Goal: Task Accomplishment & Management: Manage account settings

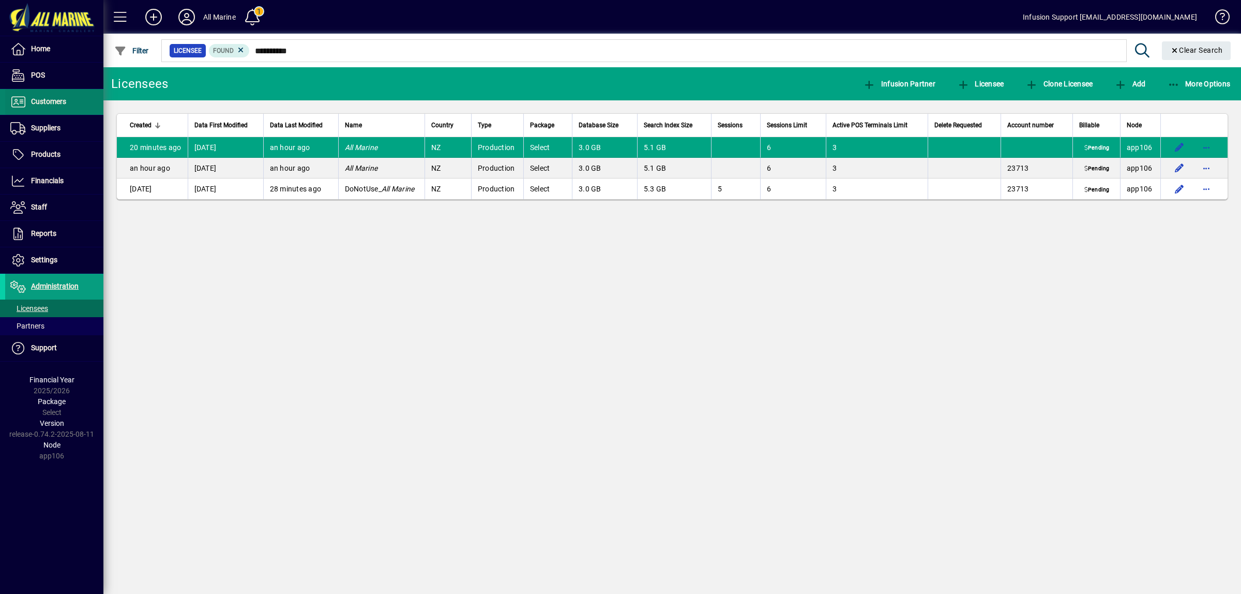
click at [48, 110] on span at bounding box center [54, 101] width 98 height 25
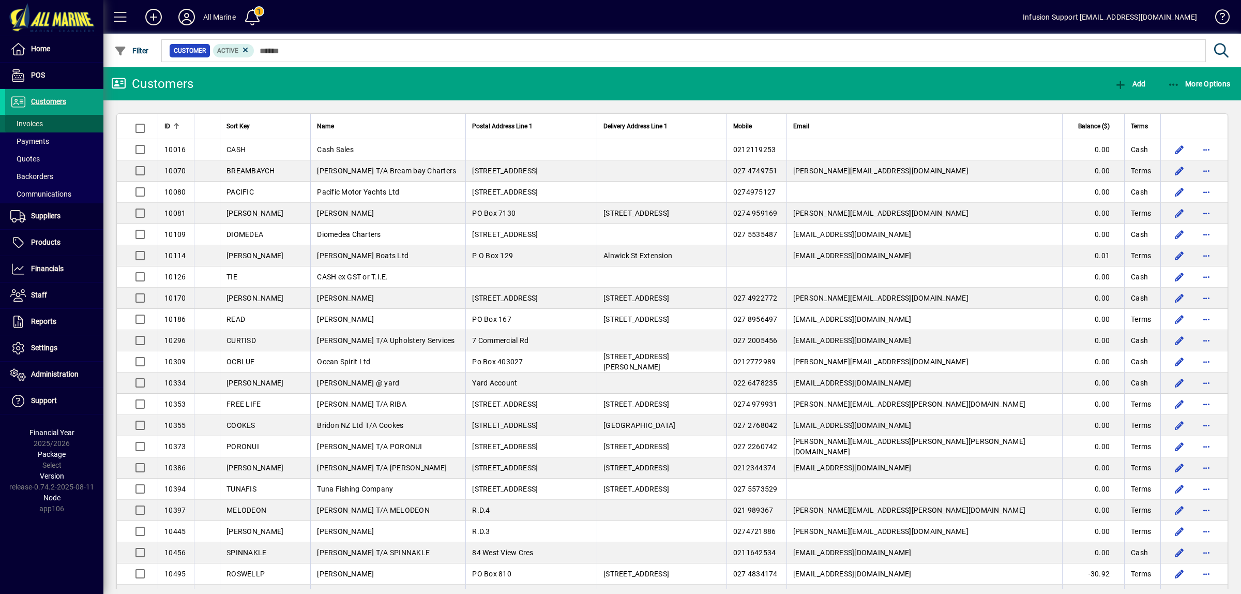
click at [37, 127] on span "Invoices" at bounding box center [26, 123] width 33 height 8
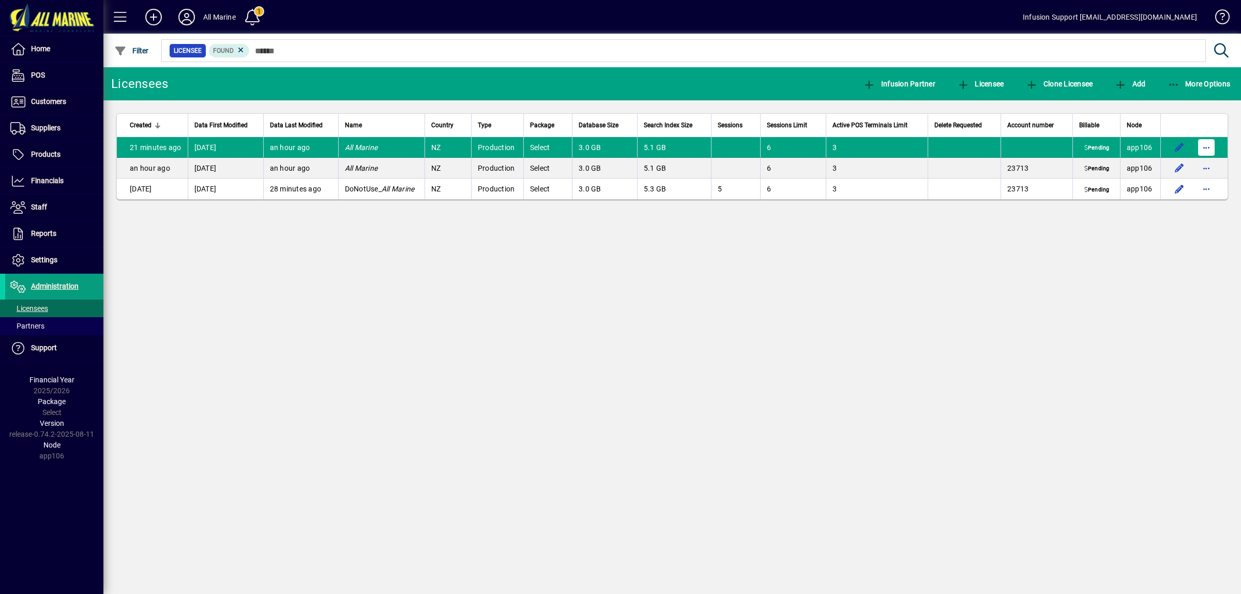
type input "**********"
click at [1206, 145] on span "button" at bounding box center [1206, 147] width 25 height 25
click at [1155, 167] on span "Request licensee be deleted" at bounding box center [1153, 169] width 108 height 12
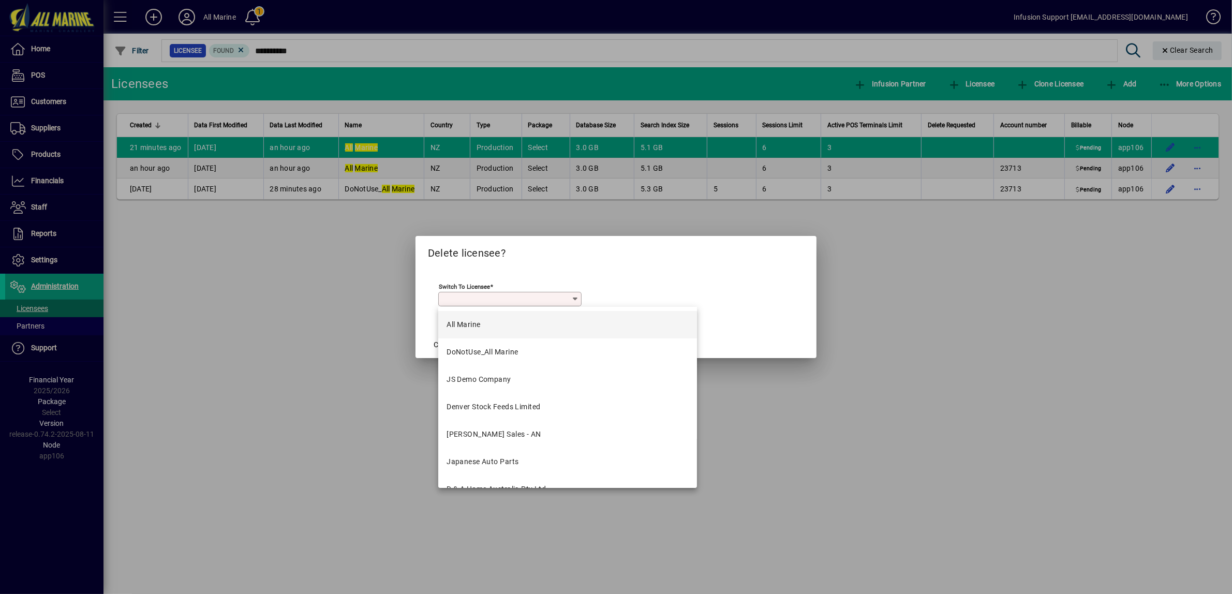
click at [277, 326] on div at bounding box center [616, 297] width 1232 height 594
type input "**********"
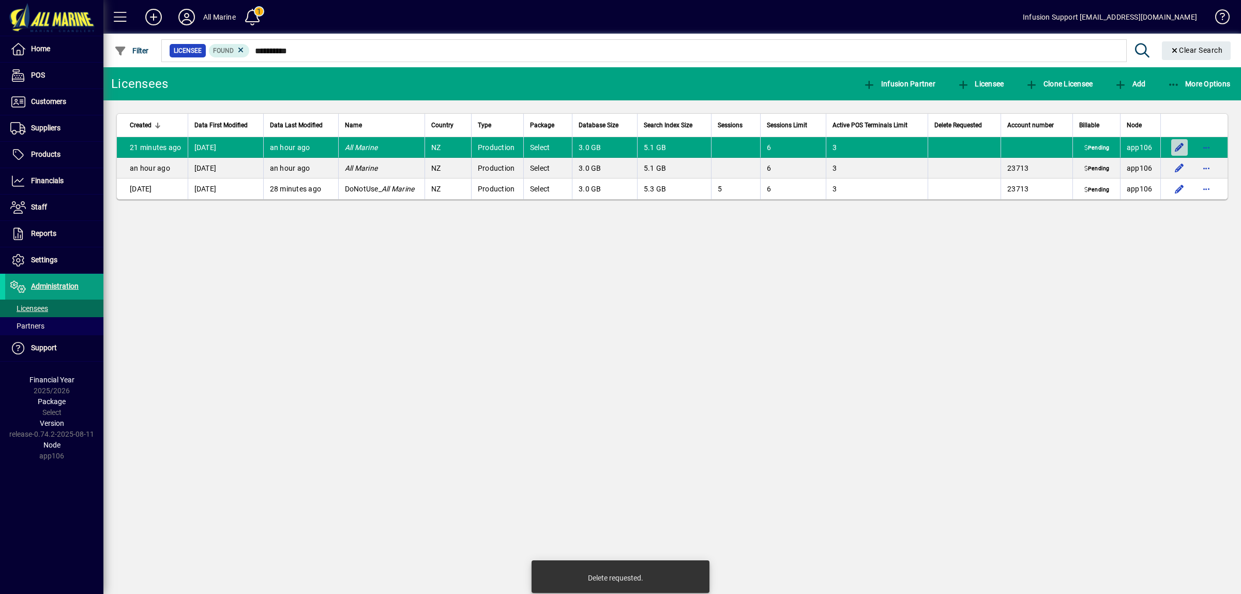
click at [1178, 145] on span "button" at bounding box center [1179, 147] width 25 height 25
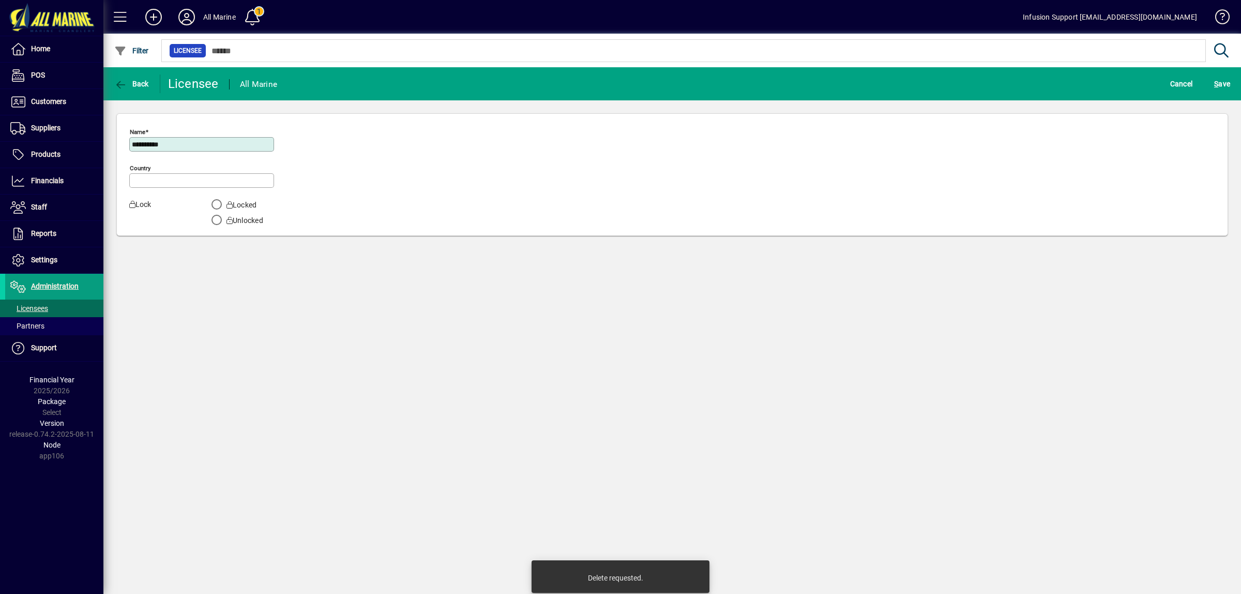
type input "**********"
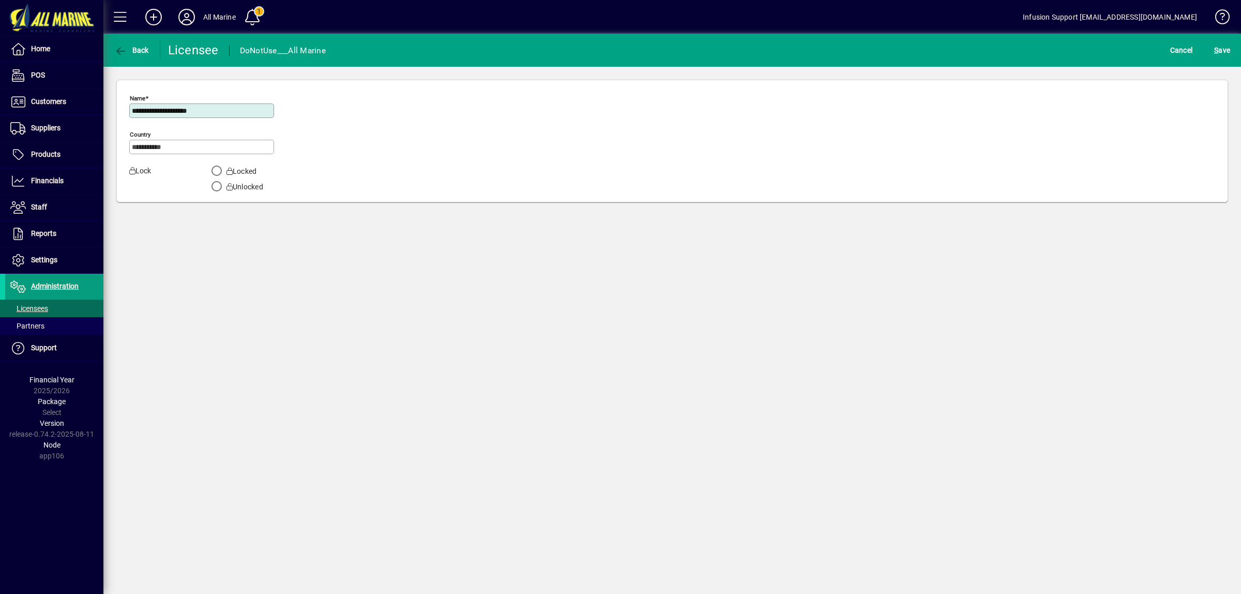
click at [227, 111] on input "**********" at bounding box center [203, 111] width 142 height 8
type input "**********"
click at [1230, 53] on span "S ave" at bounding box center [1223, 50] width 16 height 17
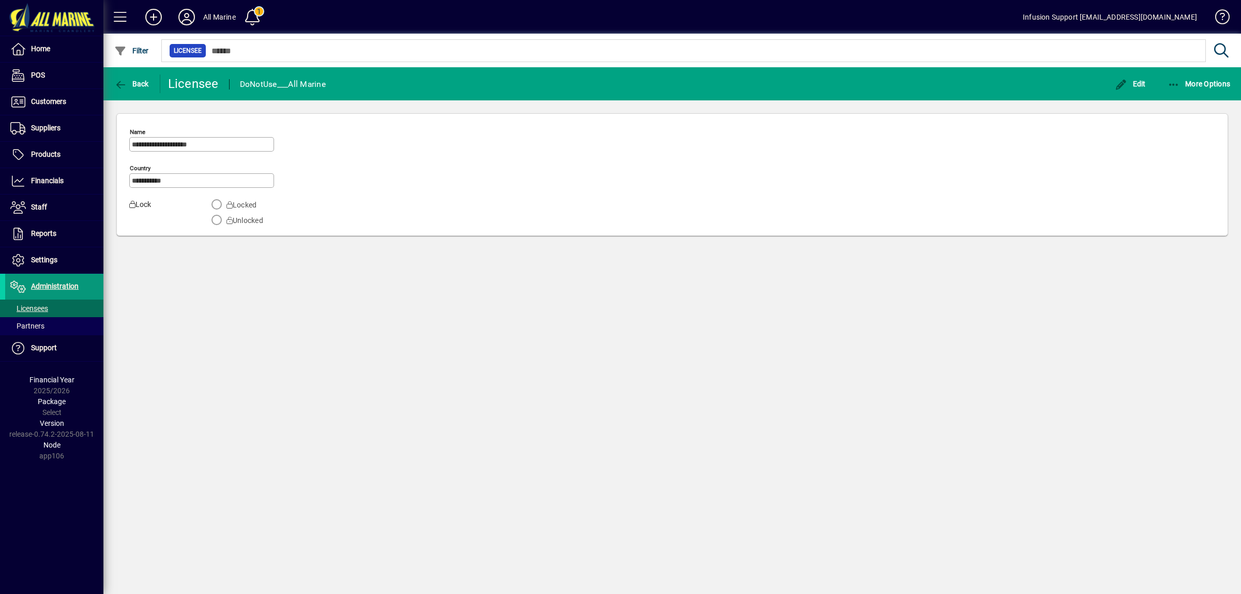
click at [35, 285] on span "Administration" at bounding box center [55, 286] width 48 height 8
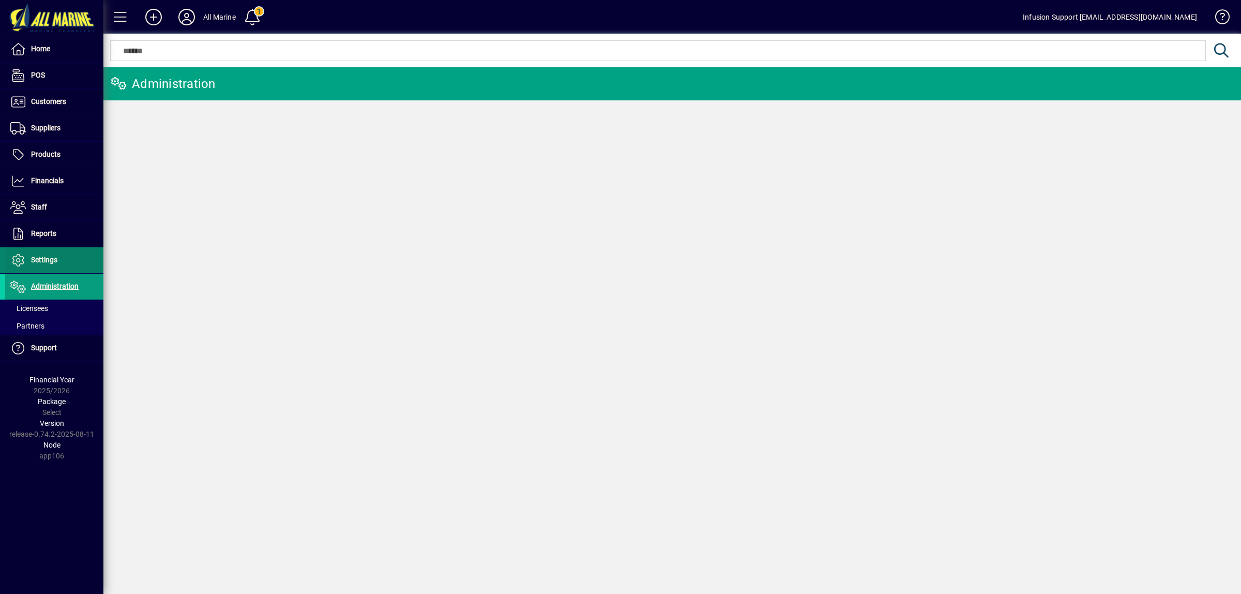
click at [39, 264] on span "Settings" at bounding box center [31, 260] width 52 height 12
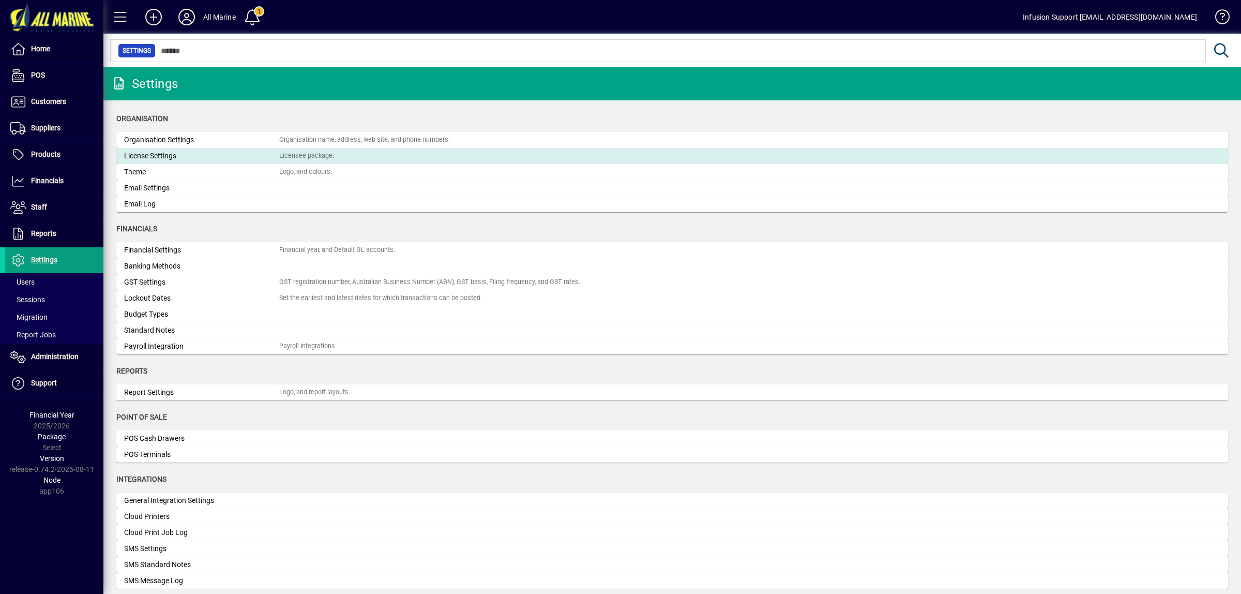
click at [182, 153] on div "License Settings" at bounding box center [201, 156] width 155 height 11
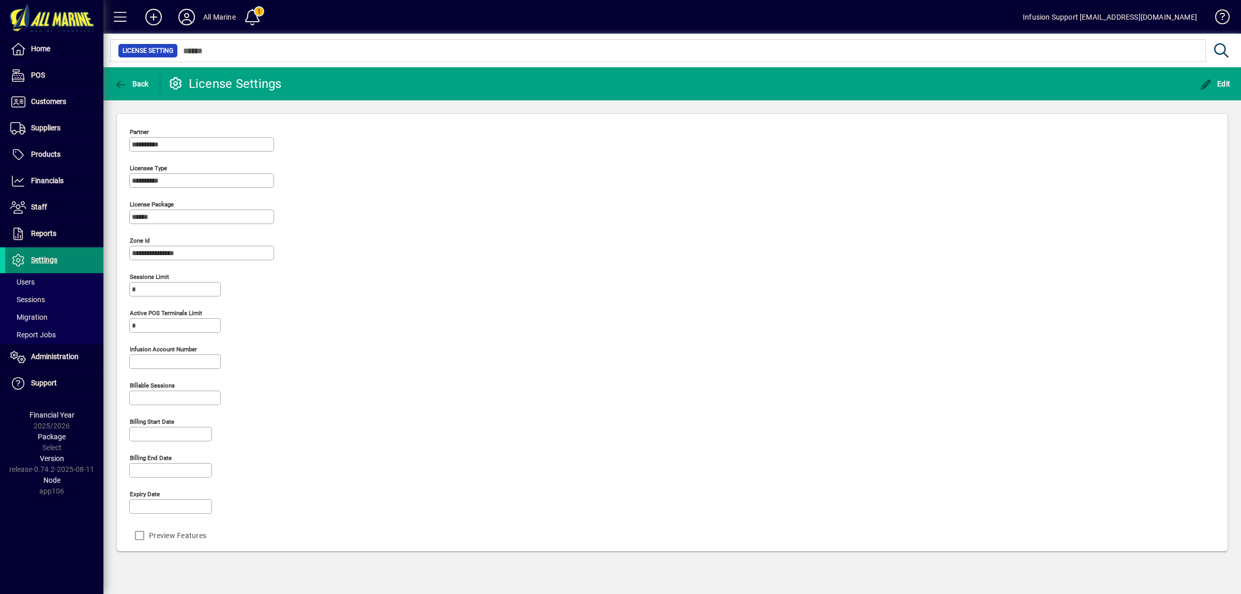
click at [65, 260] on span at bounding box center [54, 260] width 98 height 25
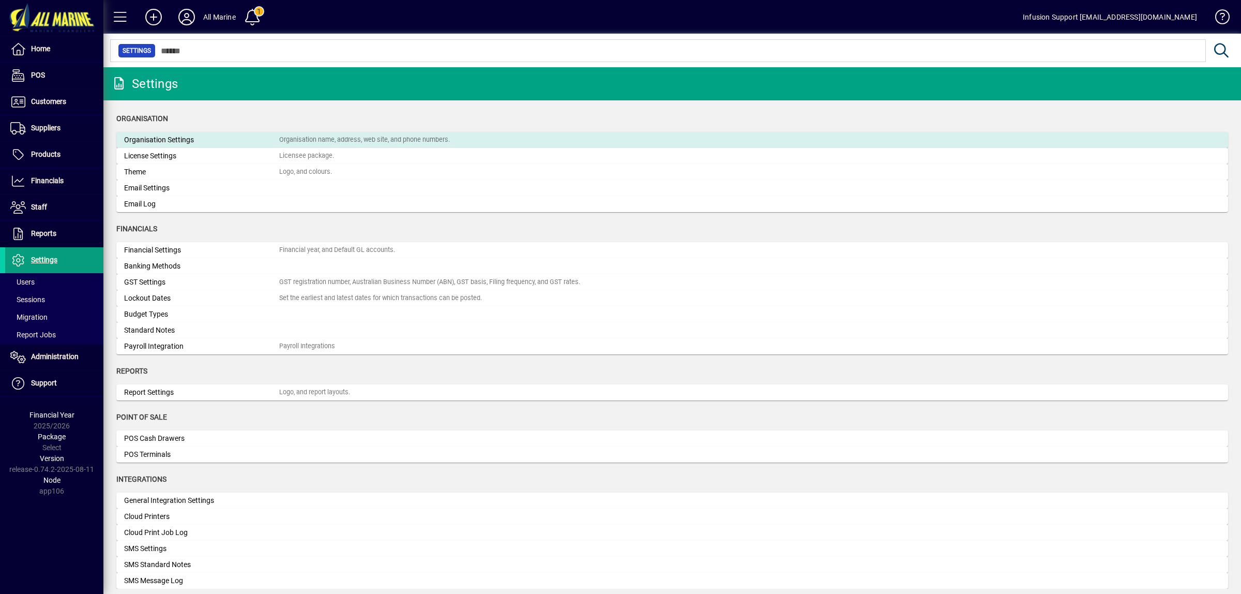
click at [175, 138] on div "Organisation Settings" at bounding box center [201, 139] width 155 height 11
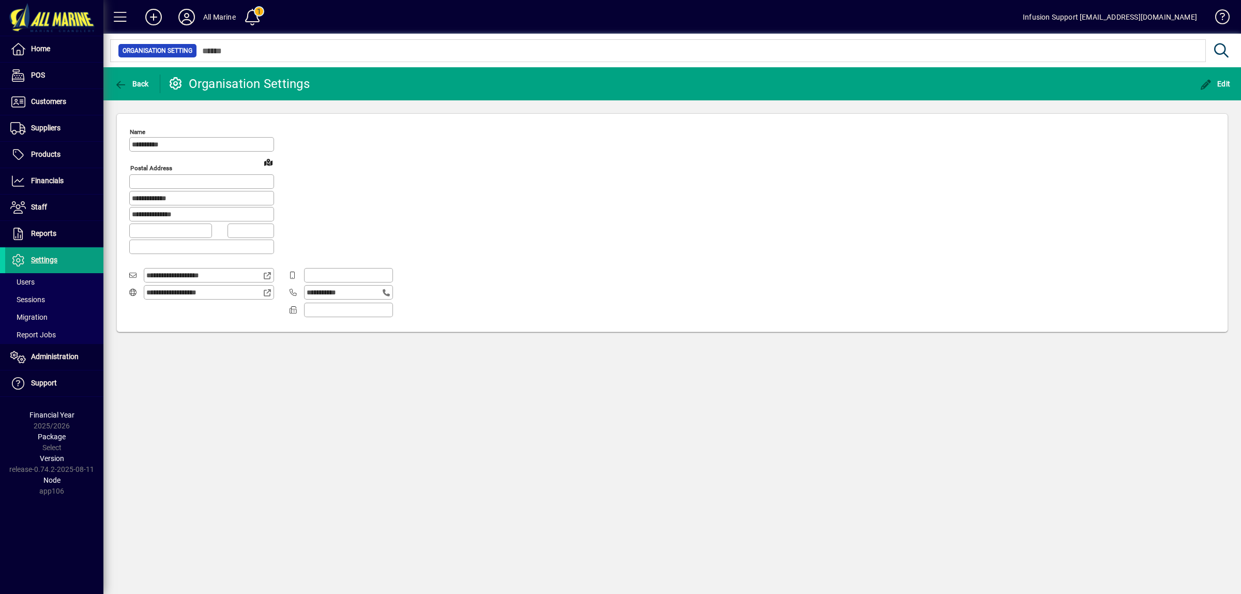
type input "**********"
click at [1220, 84] on span "Edit" at bounding box center [1215, 84] width 31 height 8
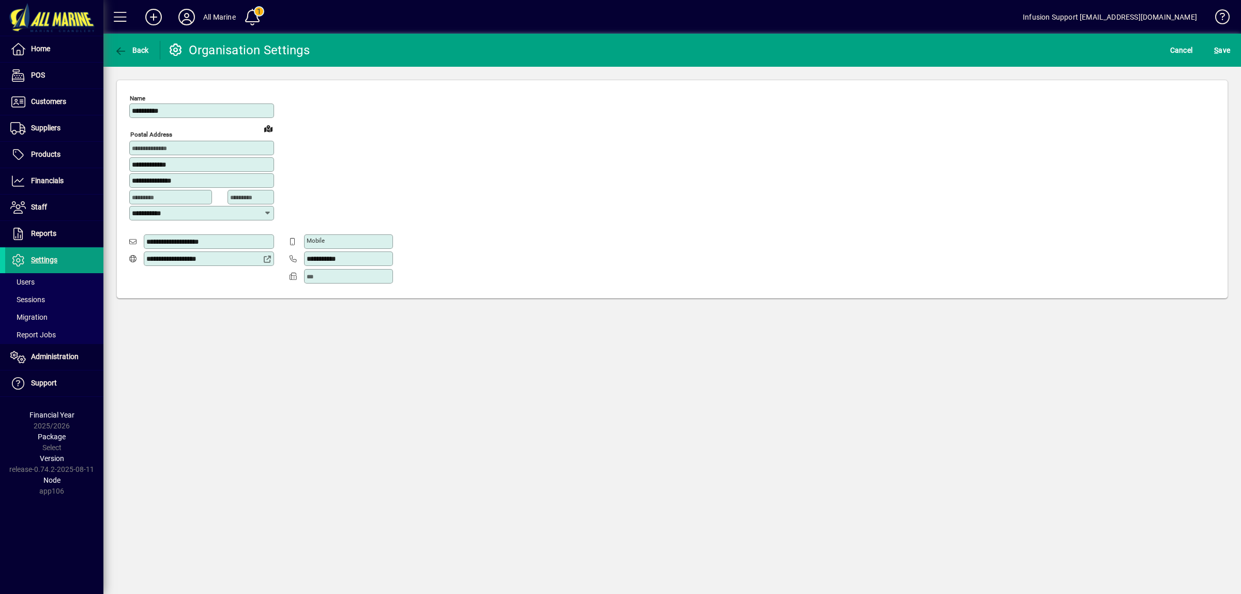
click at [257, 105] on div "**********" at bounding box center [201, 110] width 145 height 14
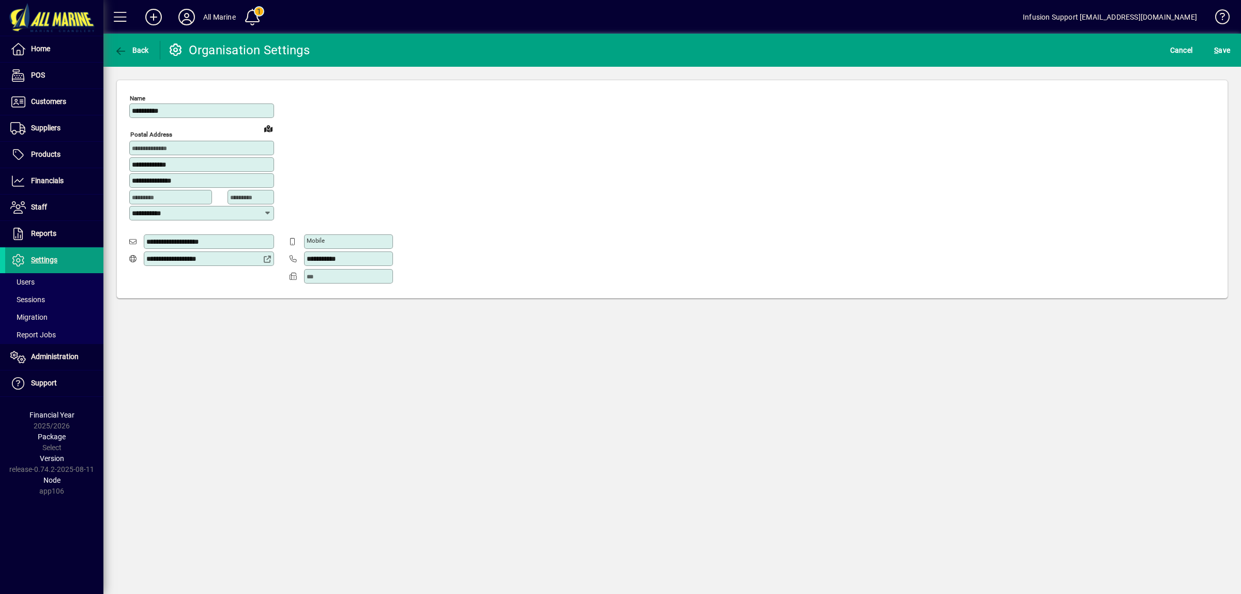
click at [257, 105] on div "**********" at bounding box center [201, 110] width 145 height 14
click at [192, 117] on div "**********" at bounding box center [201, 110] width 145 height 14
click at [183, 110] on input "**********" at bounding box center [203, 111] width 142 height 8
click at [183, 109] on input "**********" at bounding box center [203, 111] width 142 height 8
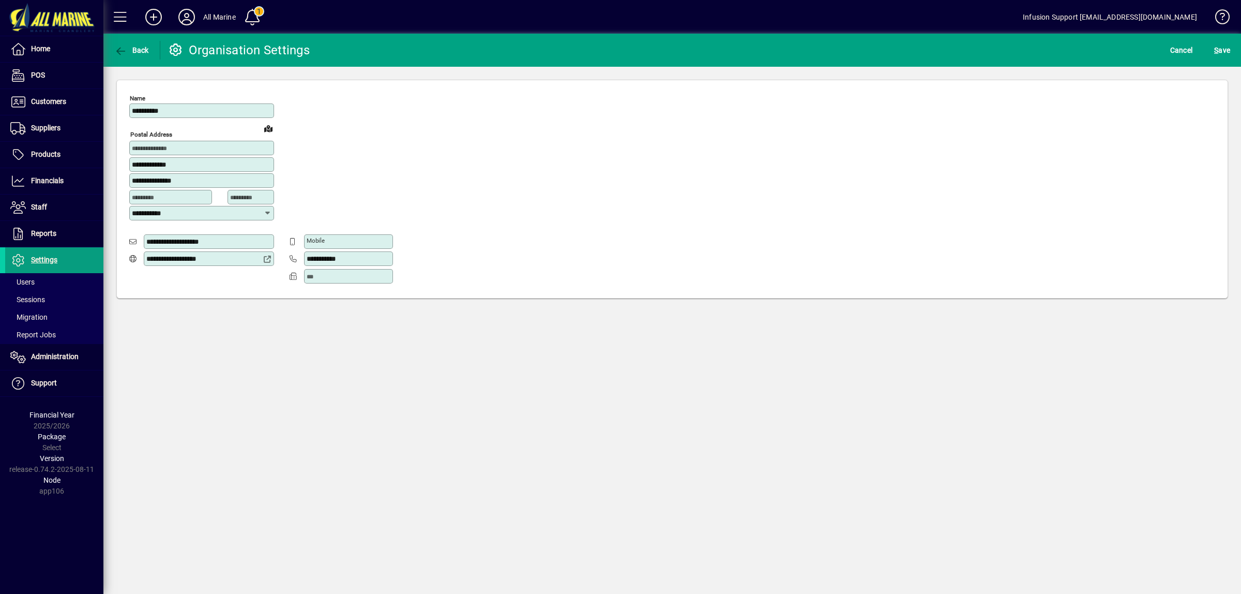
paste input "**********"
type input "**********"
drag, startPoint x: 1225, startPoint y: 52, endPoint x: 1213, endPoint y: 58, distance: 13.4
click at [1225, 51] on span "S ave" at bounding box center [1223, 50] width 16 height 17
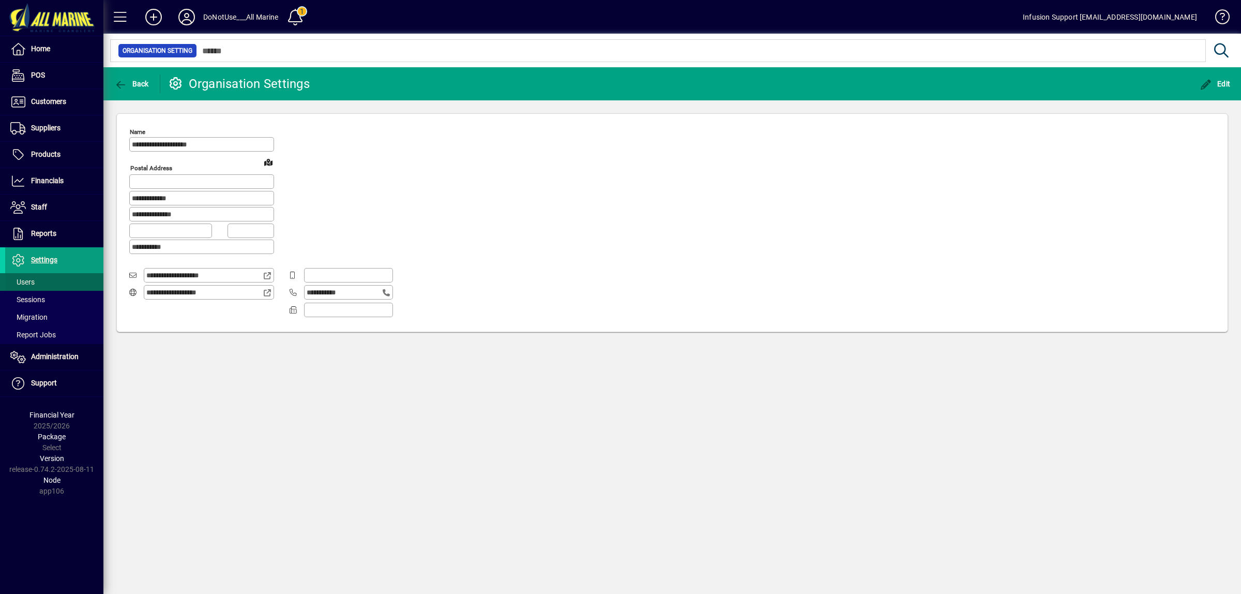
click at [32, 279] on span "Users" at bounding box center [22, 282] width 24 height 8
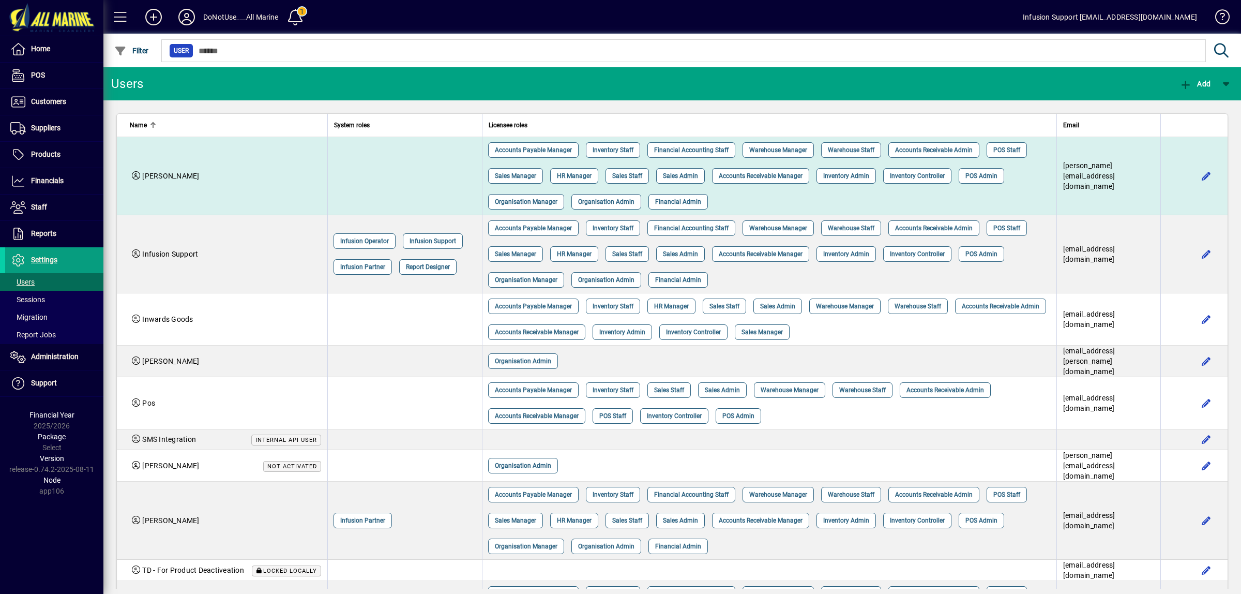
click at [247, 187] on td "[PERSON_NAME]" at bounding box center [222, 176] width 211 height 78
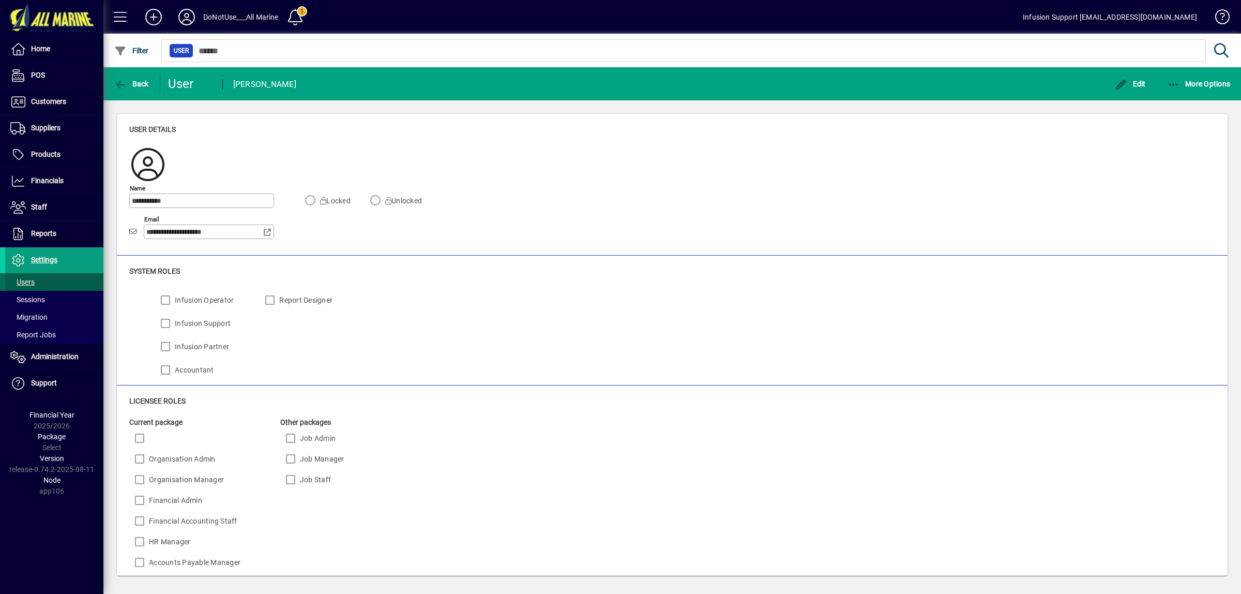
click at [17, 285] on span "Users" at bounding box center [22, 282] width 24 height 8
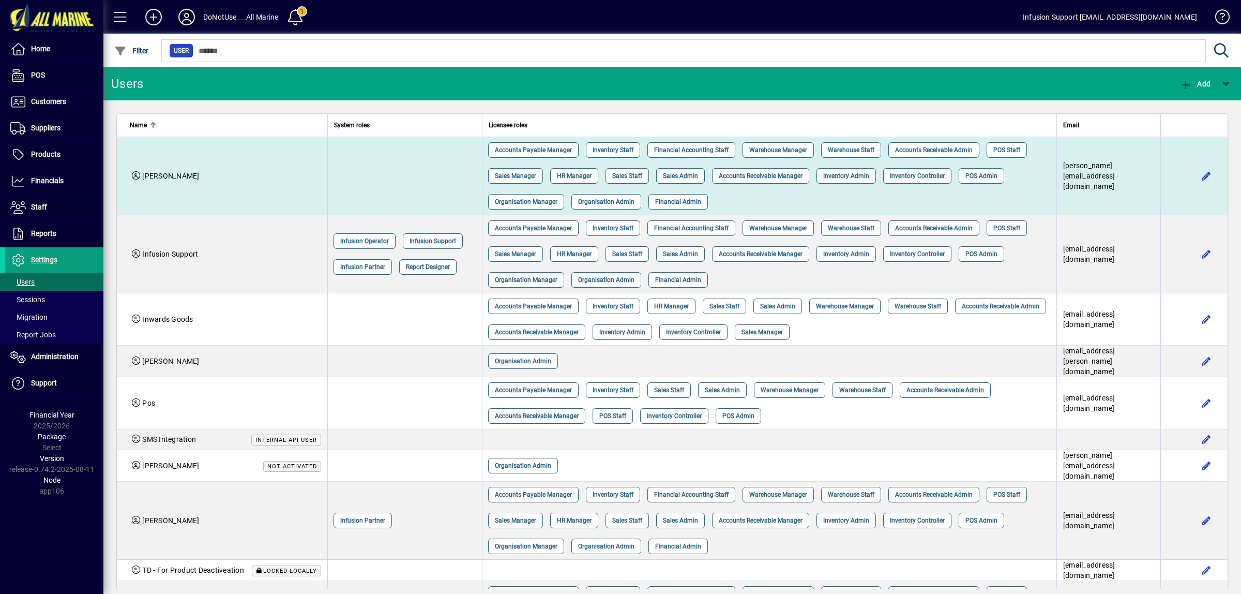
click at [293, 155] on td "[PERSON_NAME]" at bounding box center [222, 176] width 211 height 78
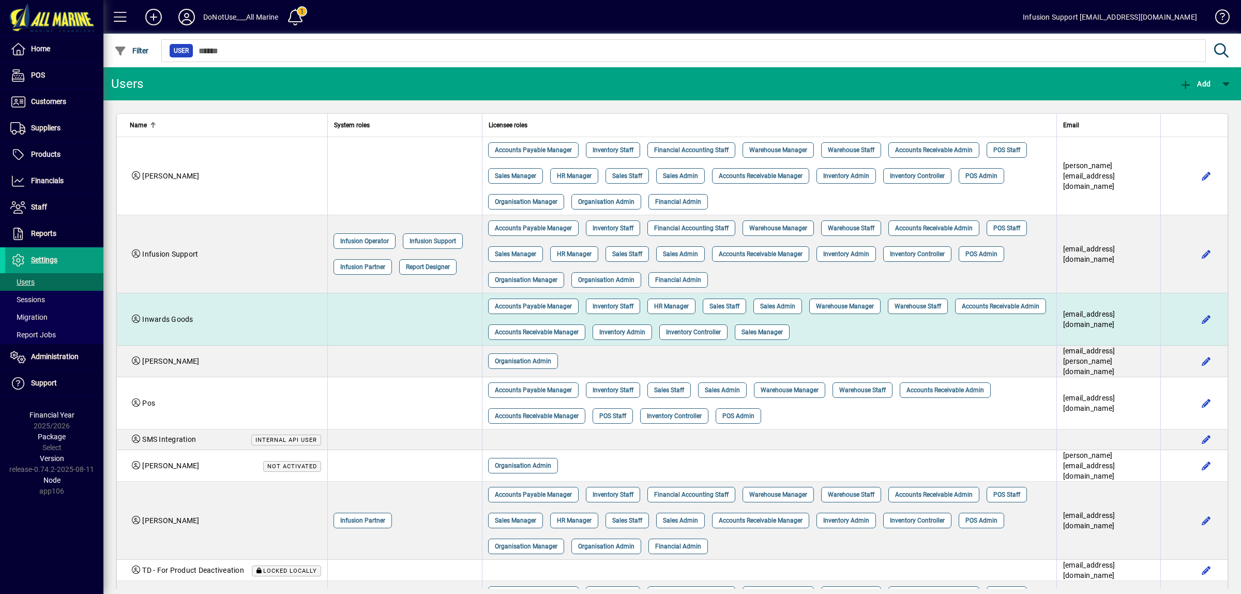
drag, startPoint x: 254, startPoint y: 257, endPoint x: 231, endPoint y: 316, distance: 63.2
click at [253, 258] on div "Infusion Support" at bounding box center [225, 254] width 191 height 10
click at [230, 317] on div "Inwards Goods" at bounding box center [225, 319] width 191 height 10
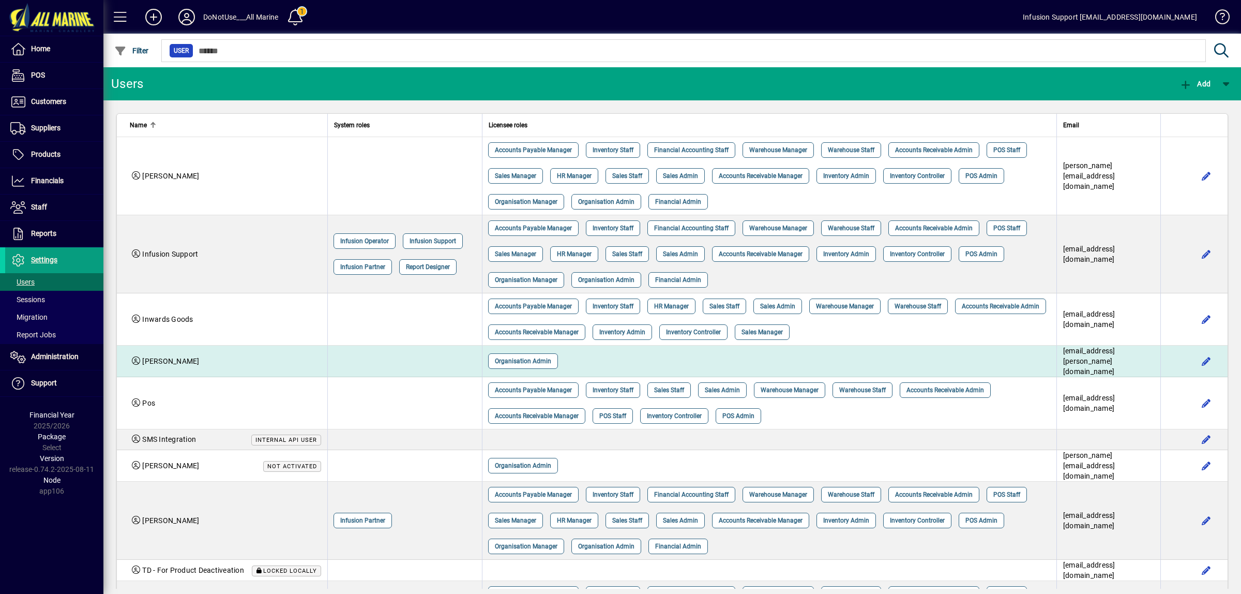
click at [225, 366] on td "[PERSON_NAME]" at bounding box center [222, 362] width 211 height 32
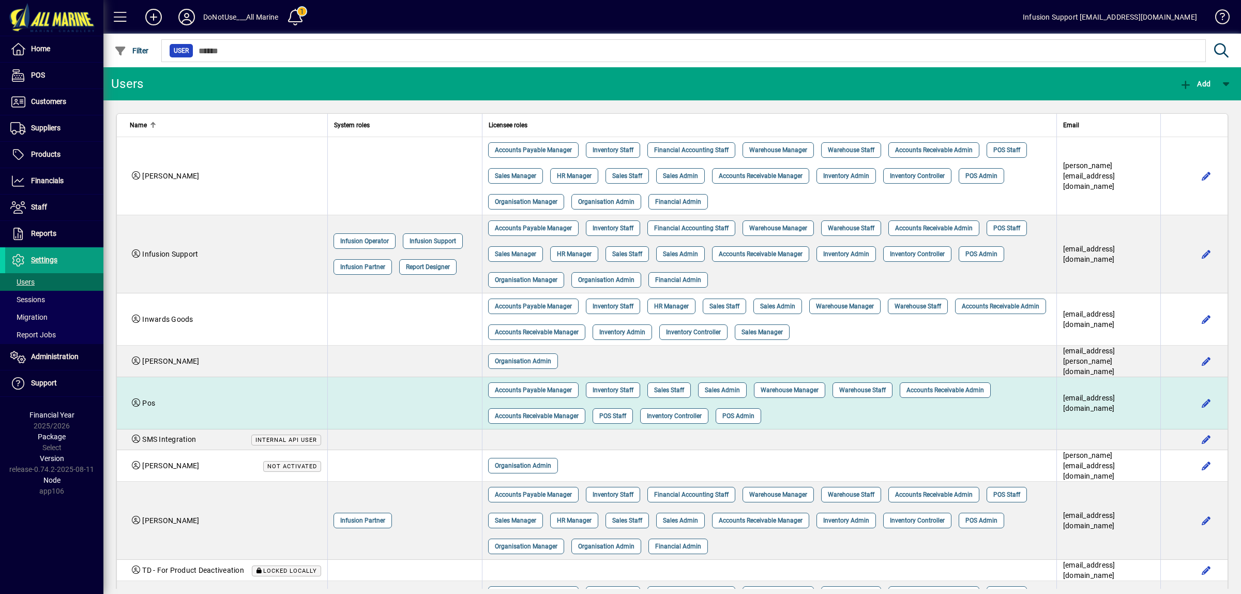
click at [216, 401] on div "Pos" at bounding box center [225, 403] width 191 height 10
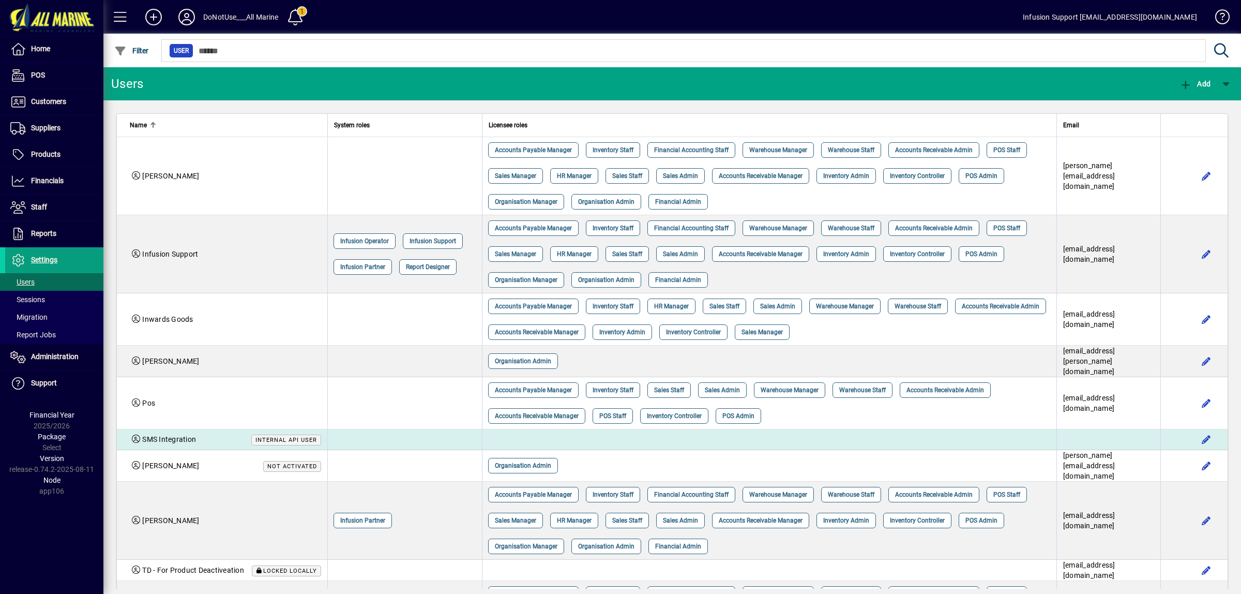
click at [210, 435] on div "SMS Integration Internal API user" at bounding box center [225, 439] width 191 height 11
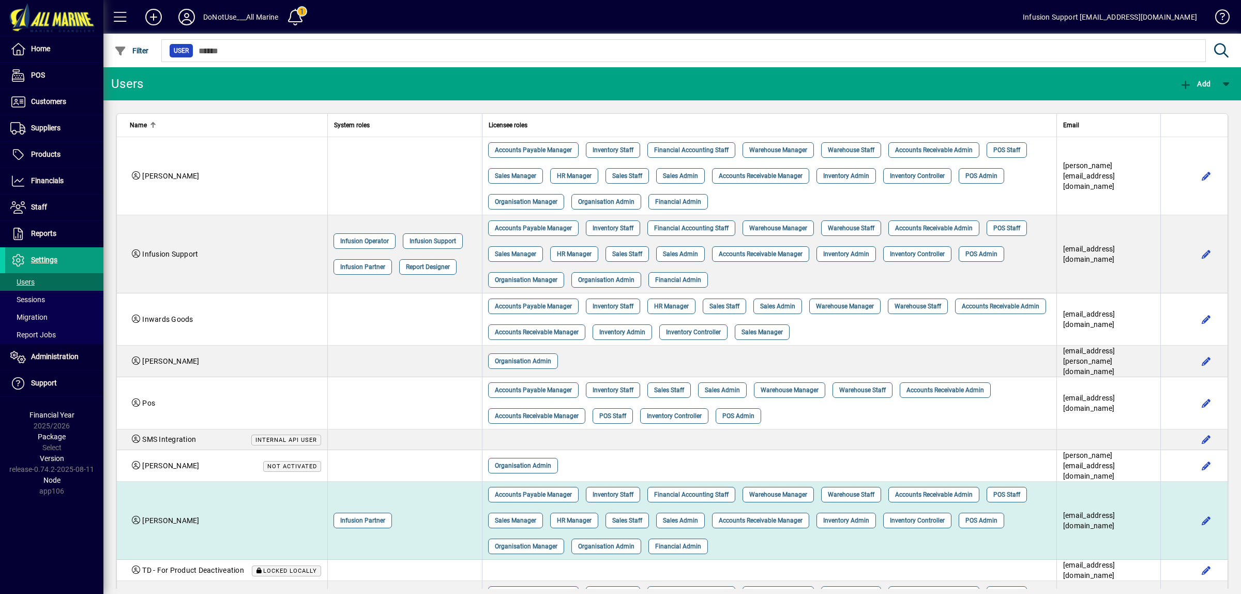
click at [210, 465] on div "Stephen Not activated" at bounding box center [225, 465] width 191 height 11
click at [204, 507] on td "[PERSON_NAME]" at bounding box center [222, 521] width 211 height 78
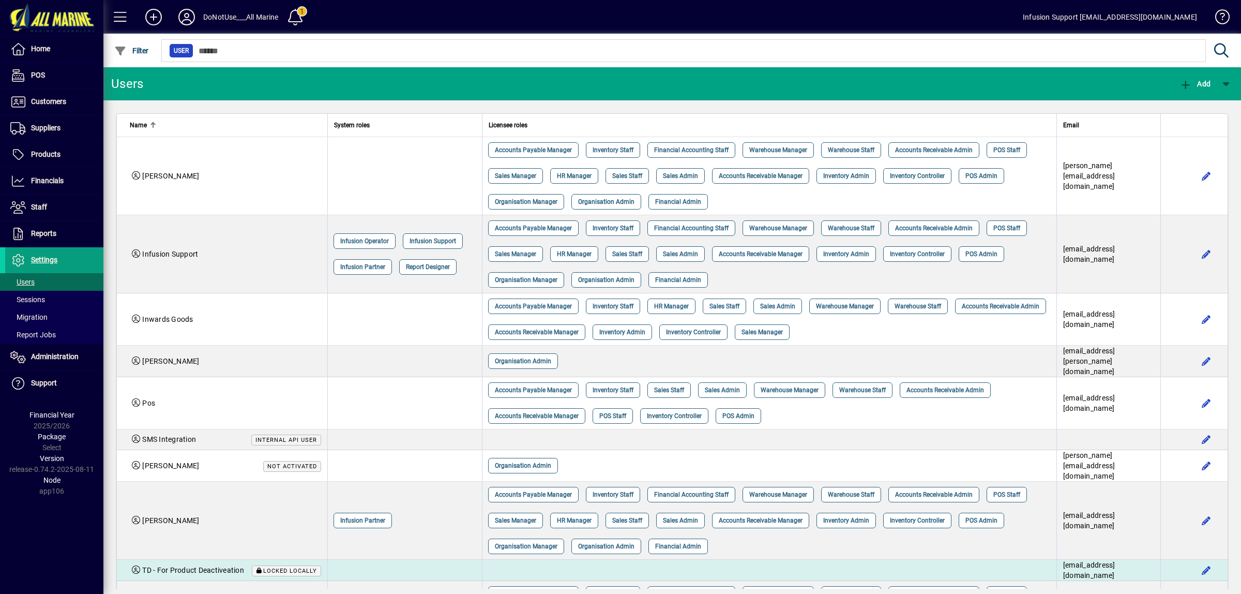
click at [200, 566] on span "TD - For Product Deactiveation" at bounding box center [193, 570] width 102 height 8
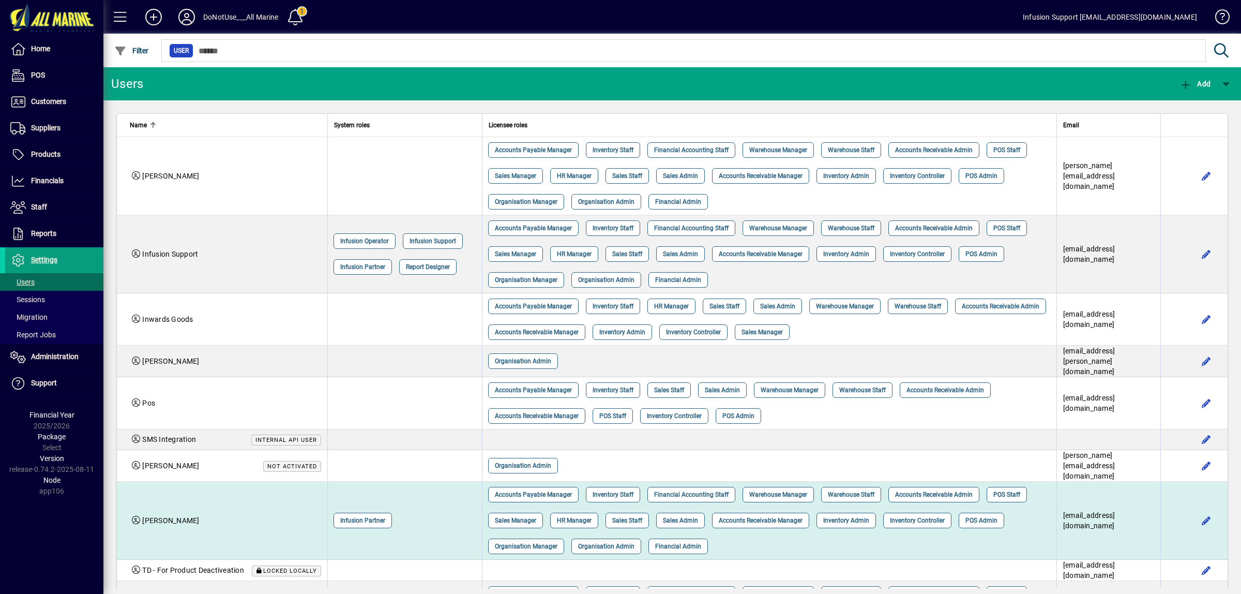
scroll to position [78, 0]
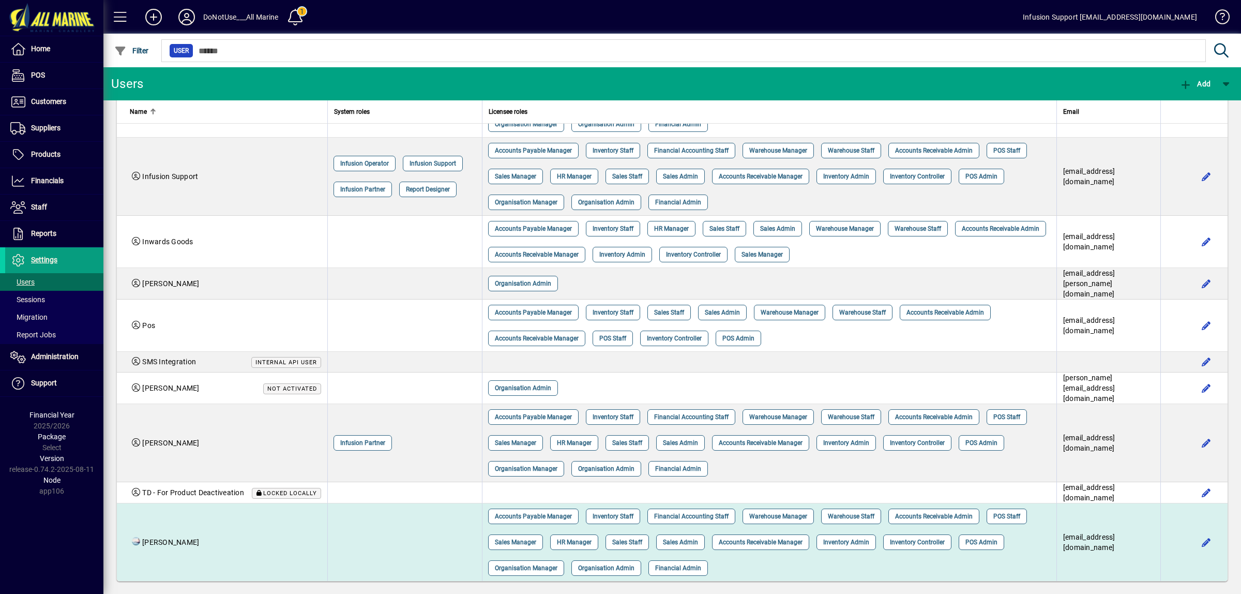
click at [218, 528] on td "[PERSON_NAME]" at bounding box center [222, 542] width 211 height 78
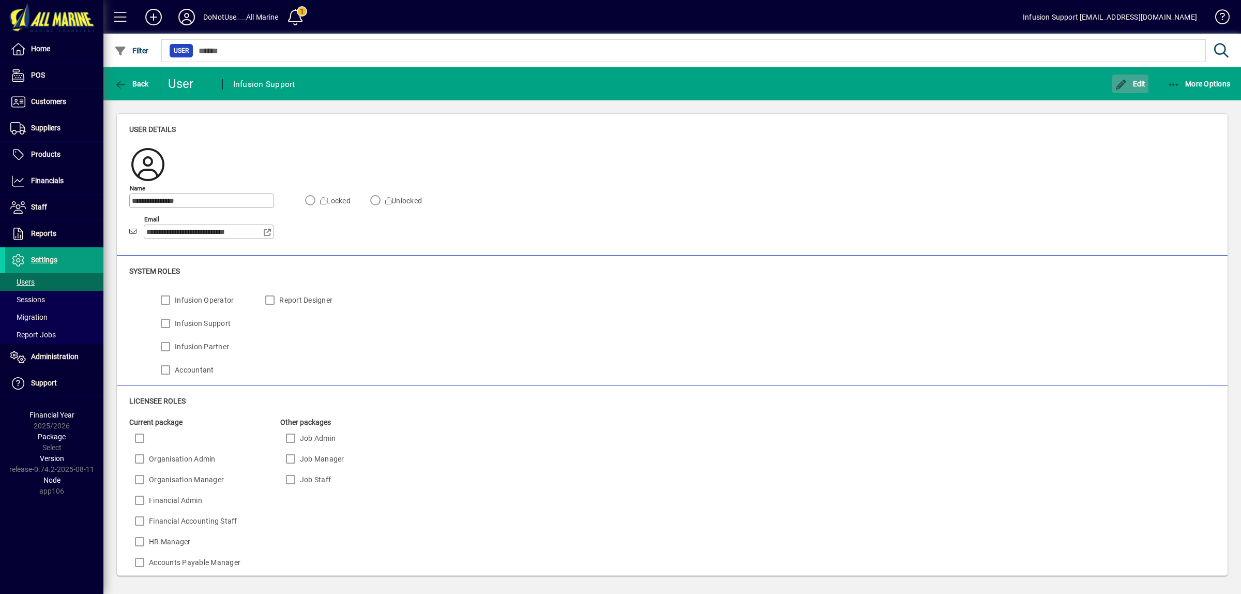
click at [993, 86] on span "Edit" at bounding box center [1130, 84] width 31 height 8
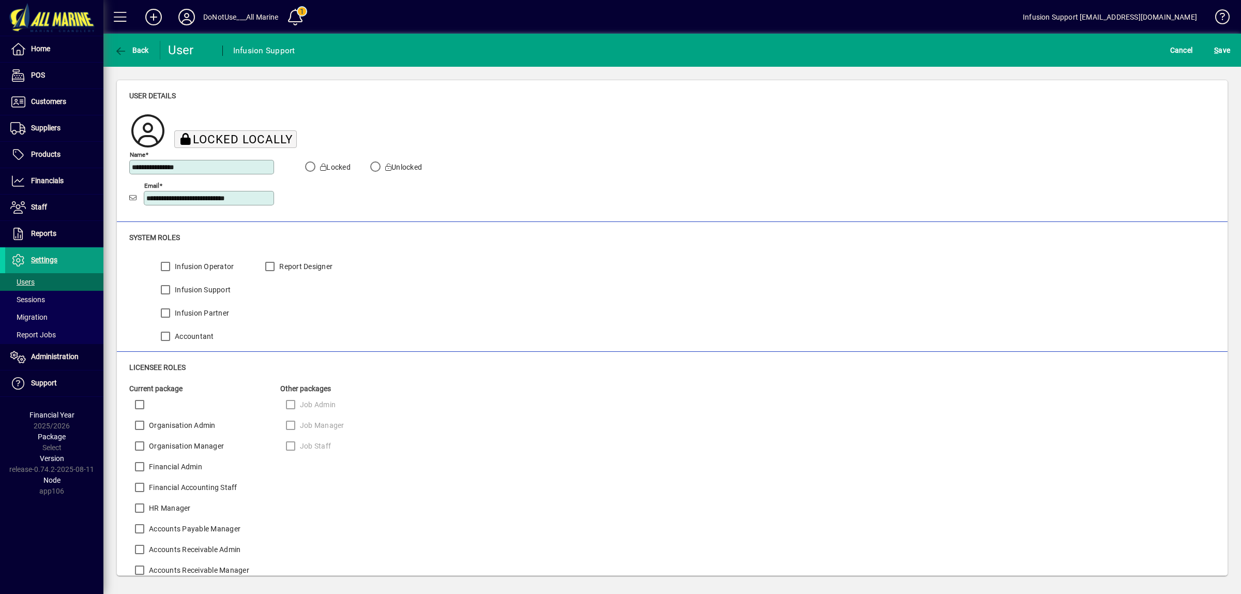
click at [993, 41] on button "S ave" at bounding box center [1222, 50] width 21 height 19
click at [678, 277] on div "Infusion Operator Infusion Support Infusion Partner Accountant Report Designer" at bounding box center [672, 299] width 1086 height 93
click at [710, 17] on span "button" at bounding box center [709, 16] width 25 height 25
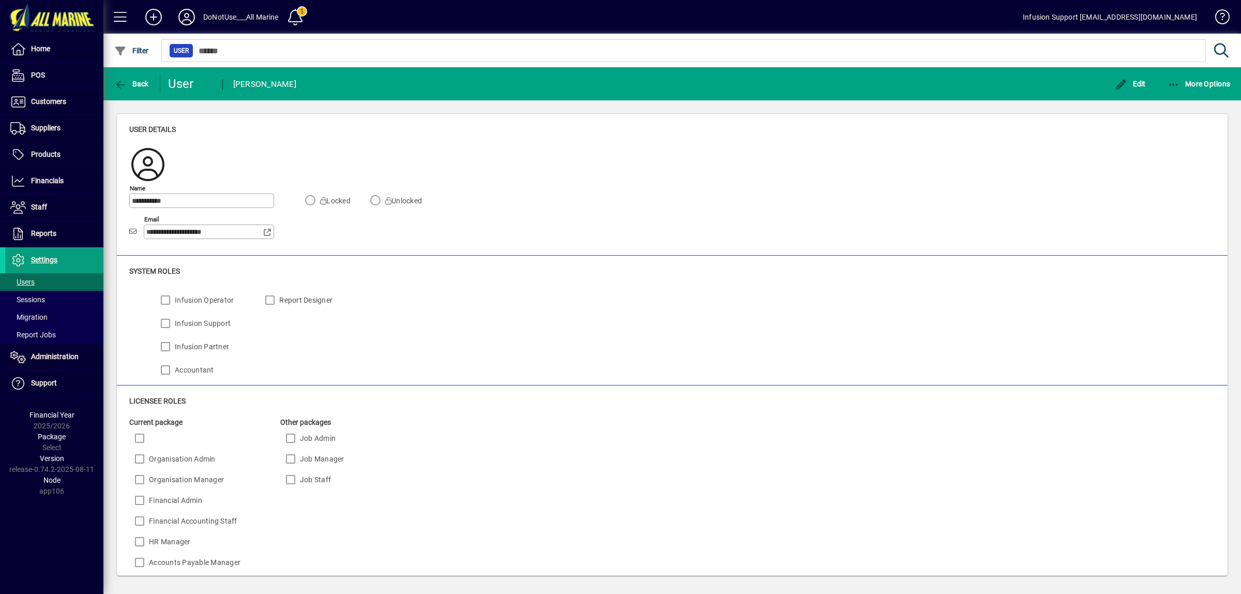
click at [309, 200] on mat-radio-group "Locked Unlocked" at bounding box center [368, 202] width 137 height 8
click at [993, 84] on span "Edit" at bounding box center [1130, 84] width 31 height 8
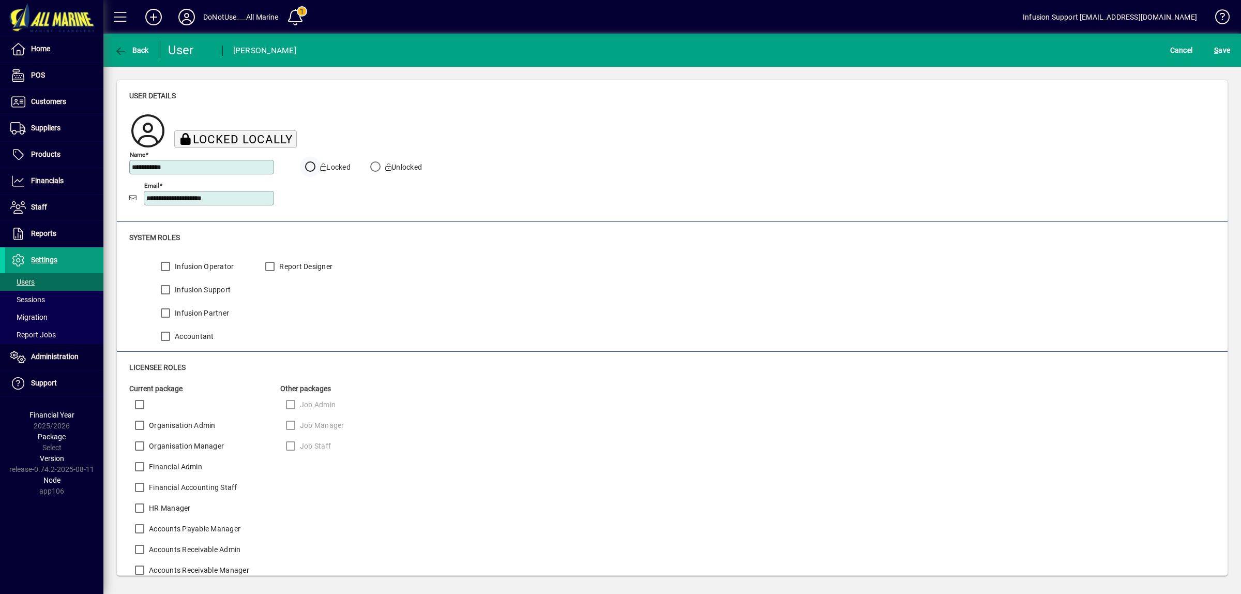
click at [993, 41] on button "S ave" at bounding box center [1222, 50] width 21 height 19
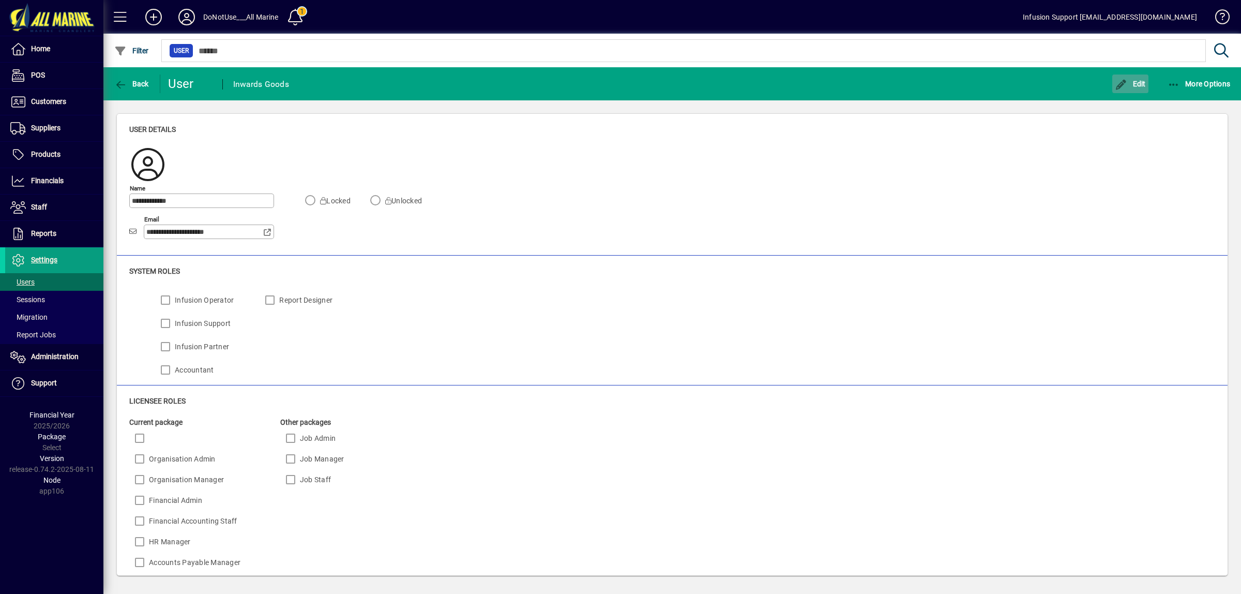
click at [993, 86] on span "Edit" at bounding box center [1130, 84] width 31 height 8
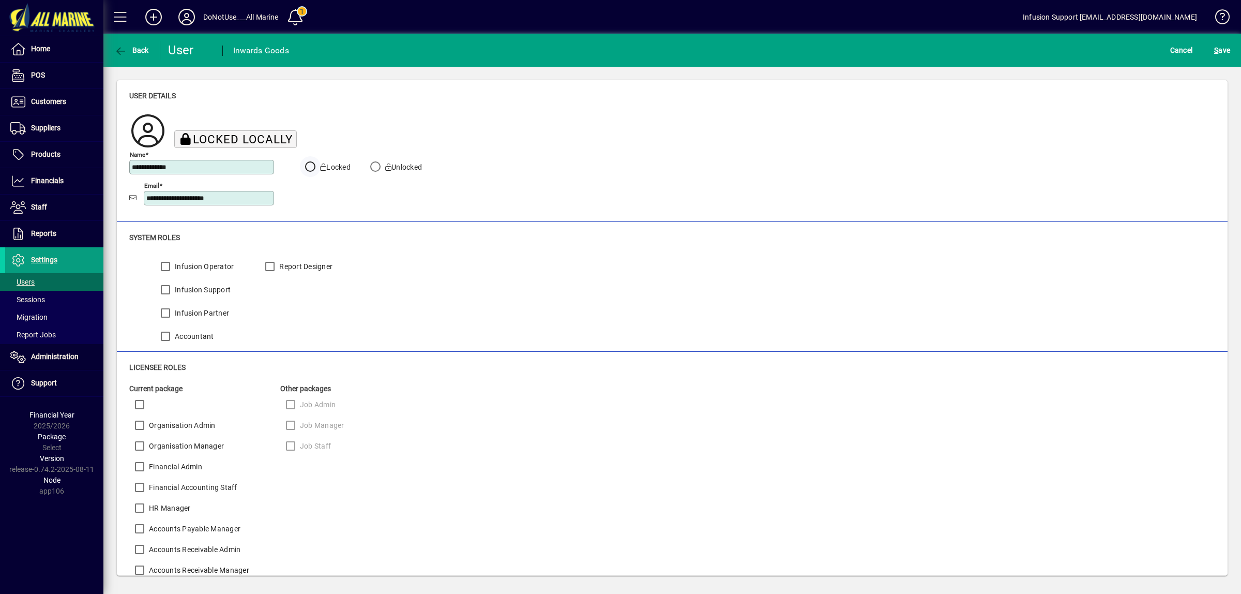
click at [993, 41] on button "S ave" at bounding box center [1222, 50] width 21 height 19
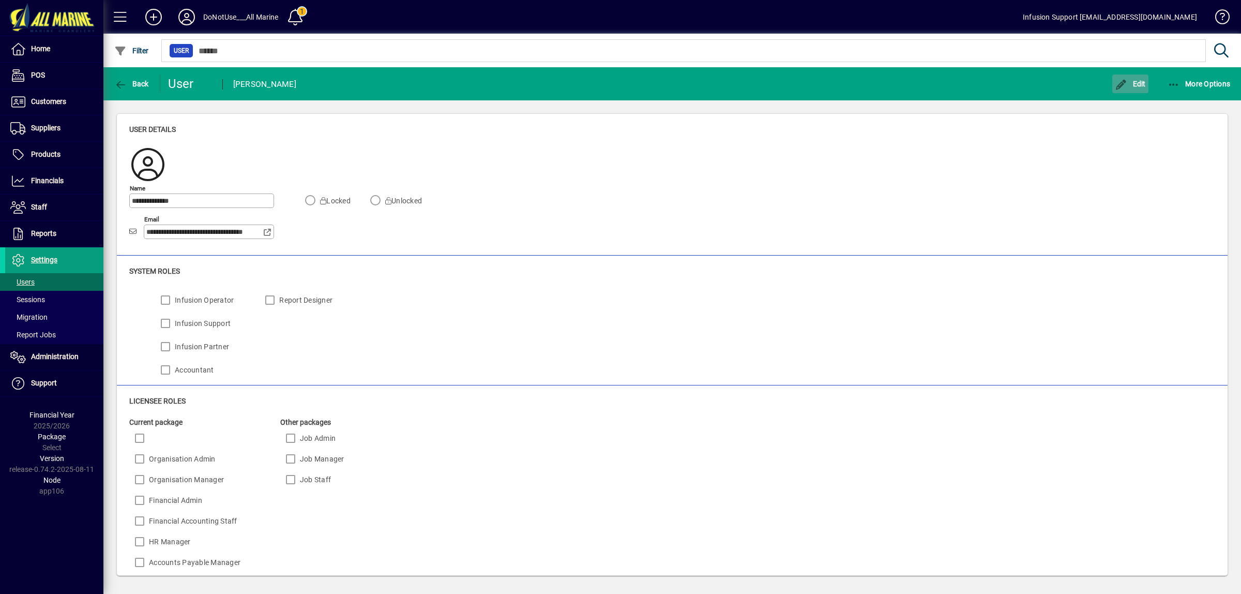
click at [993, 86] on span "Edit" at bounding box center [1130, 84] width 31 height 8
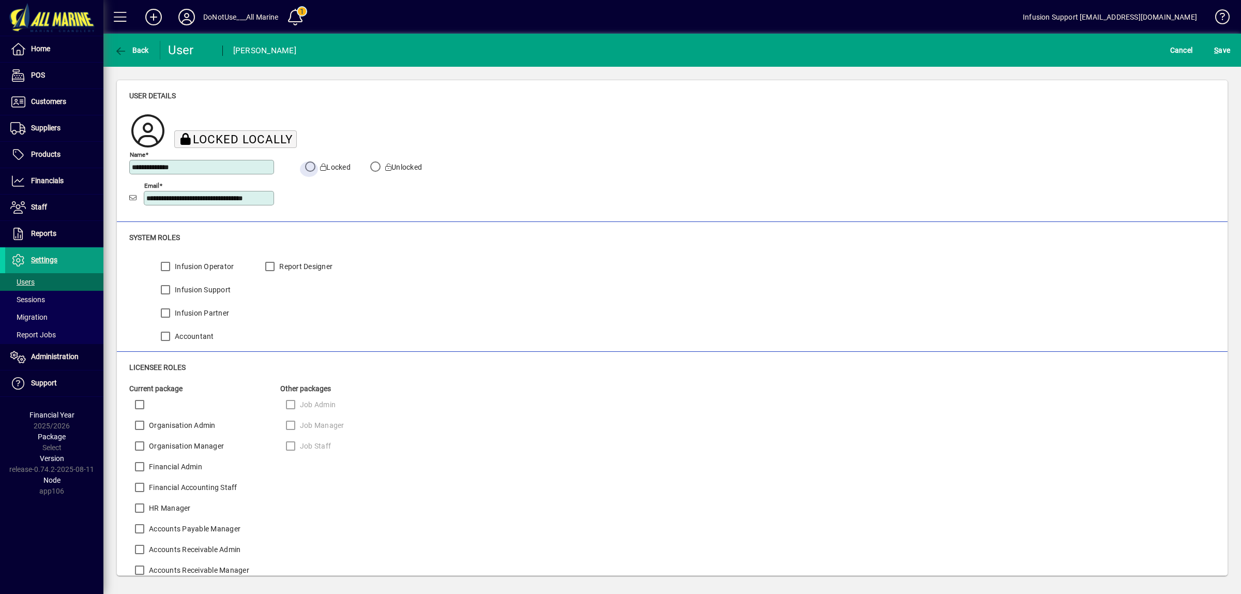
click button "S ave" at bounding box center [1222, 50] width 21 height 19
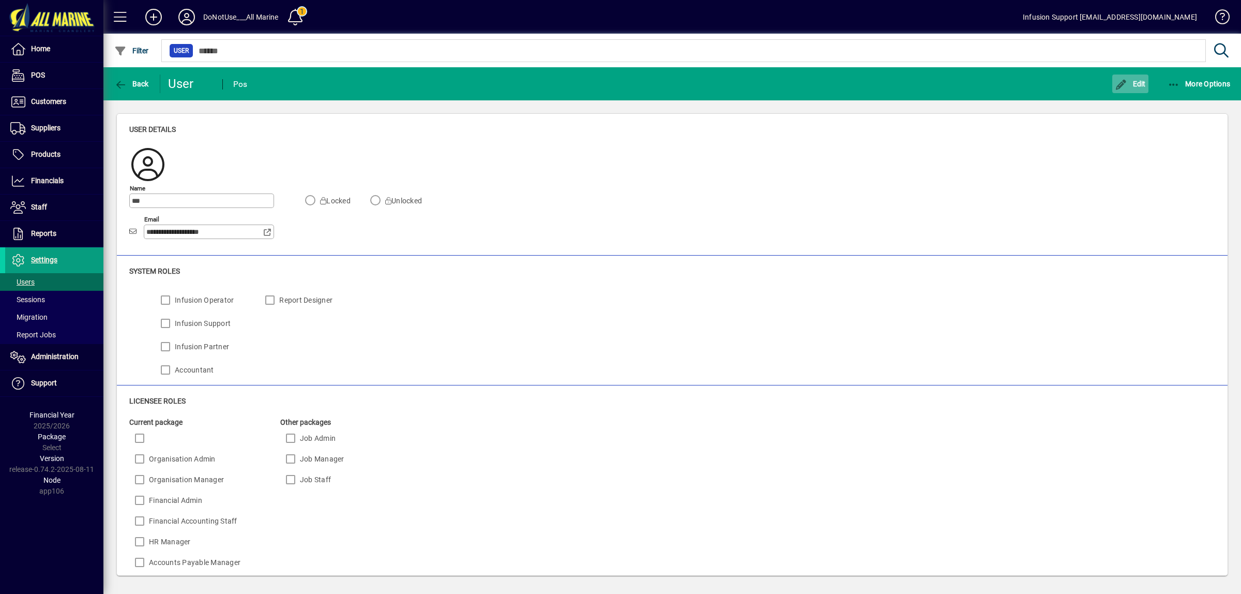
click at [993, 85] on span "Edit" at bounding box center [1130, 84] width 31 height 8
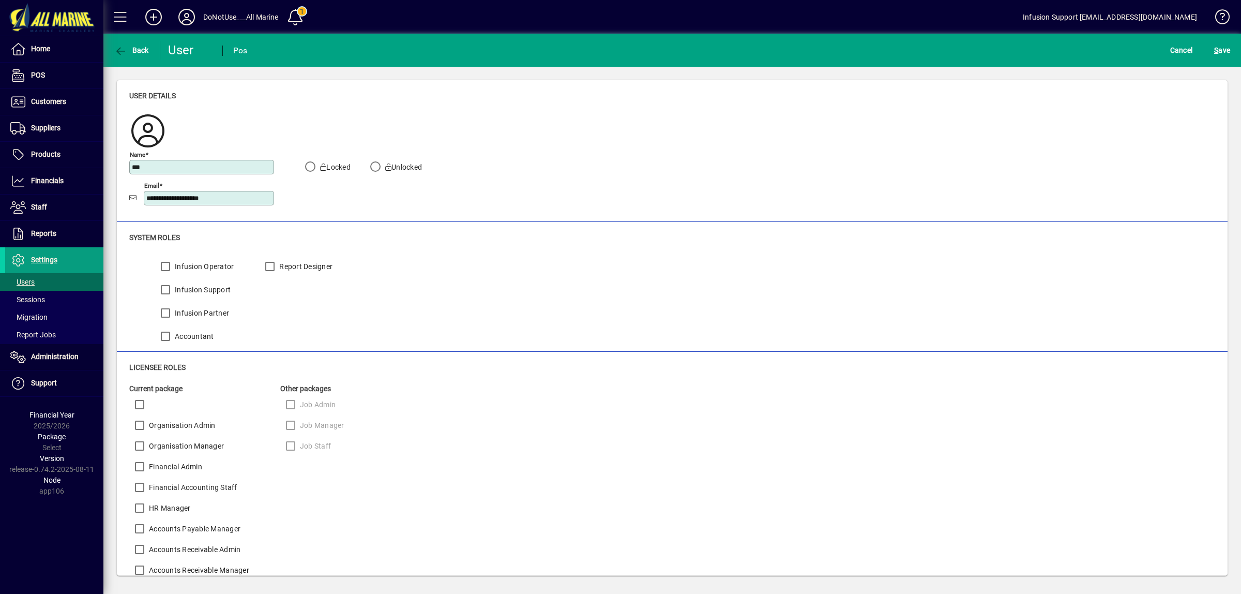
click at [332, 164] on label "Locked" at bounding box center [334, 167] width 33 height 10
click at [993, 41] on button "S ave" at bounding box center [1222, 50] width 21 height 19
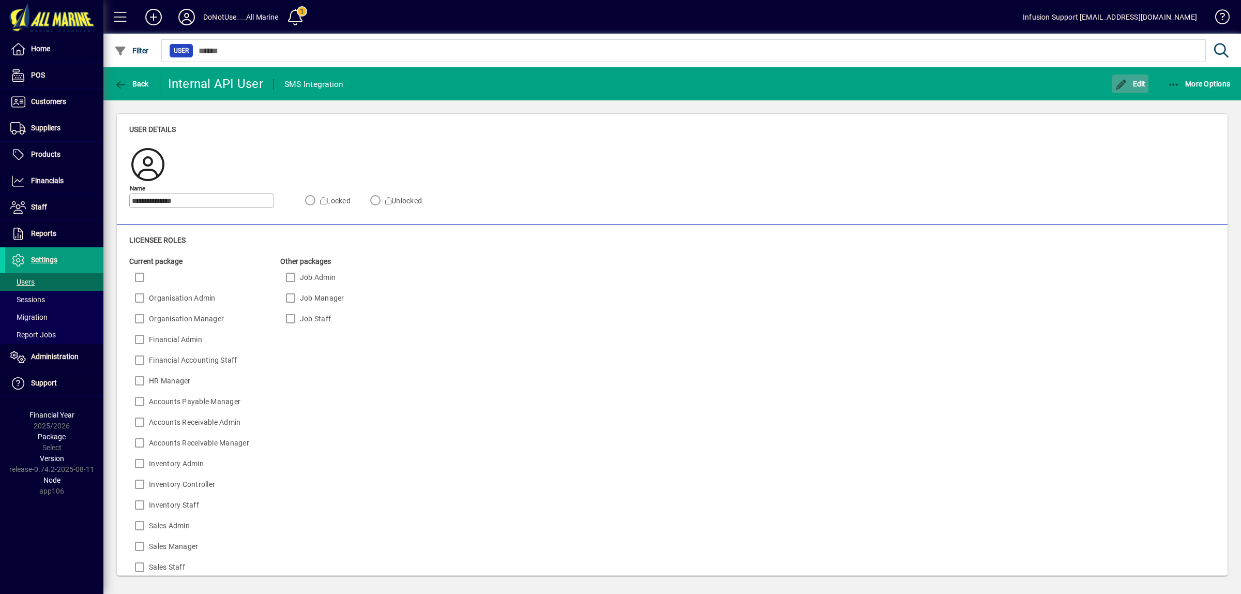
click at [993, 84] on span "Edit" at bounding box center [1130, 84] width 31 height 8
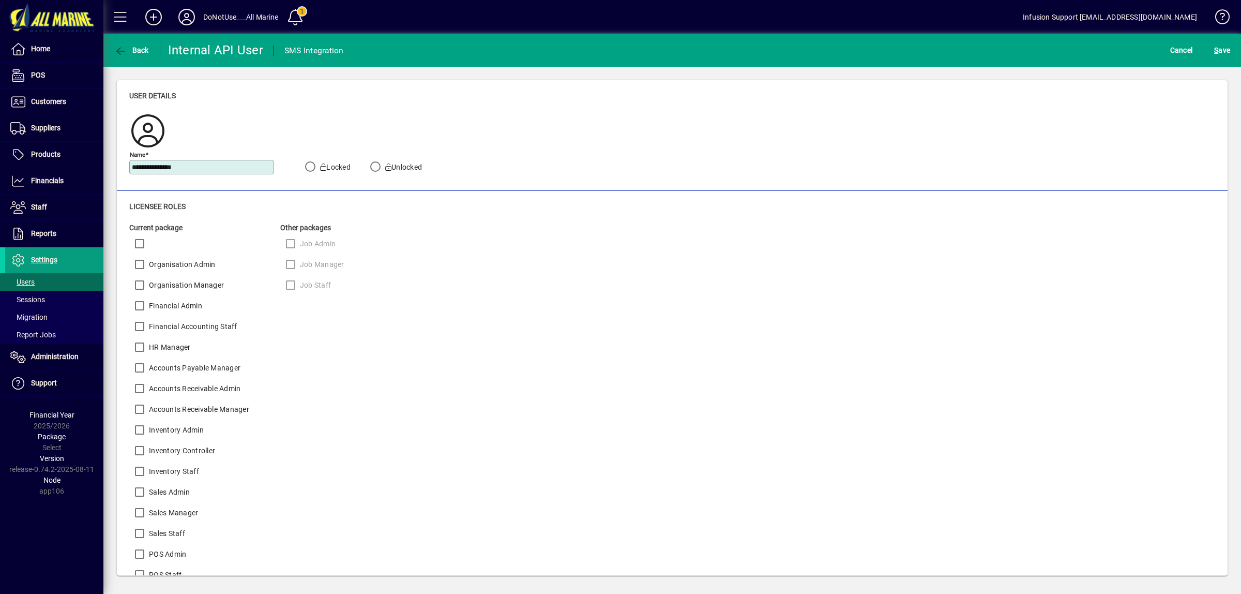
click at [339, 162] on label "Locked" at bounding box center [334, 167] width 33 height 10
click at [993, 41] on button "S ave" at bounding box center [1222, 50] width 21 height 19
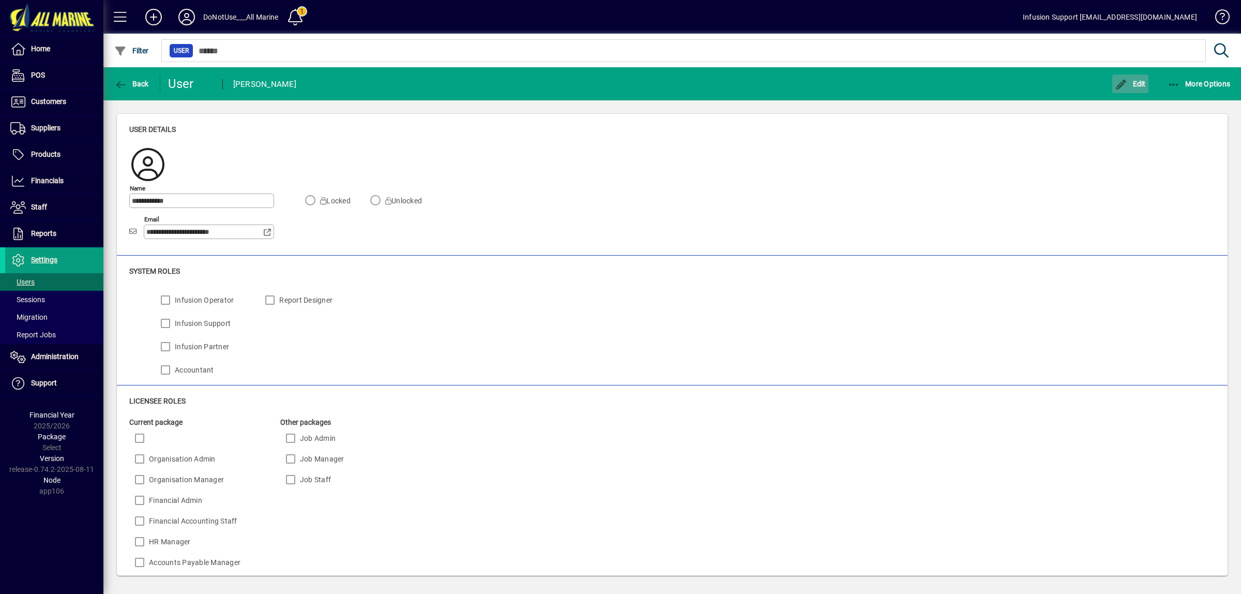
click at [993, 83] on span "Edit" at bounding box center [1130, 84] width 31 height 8
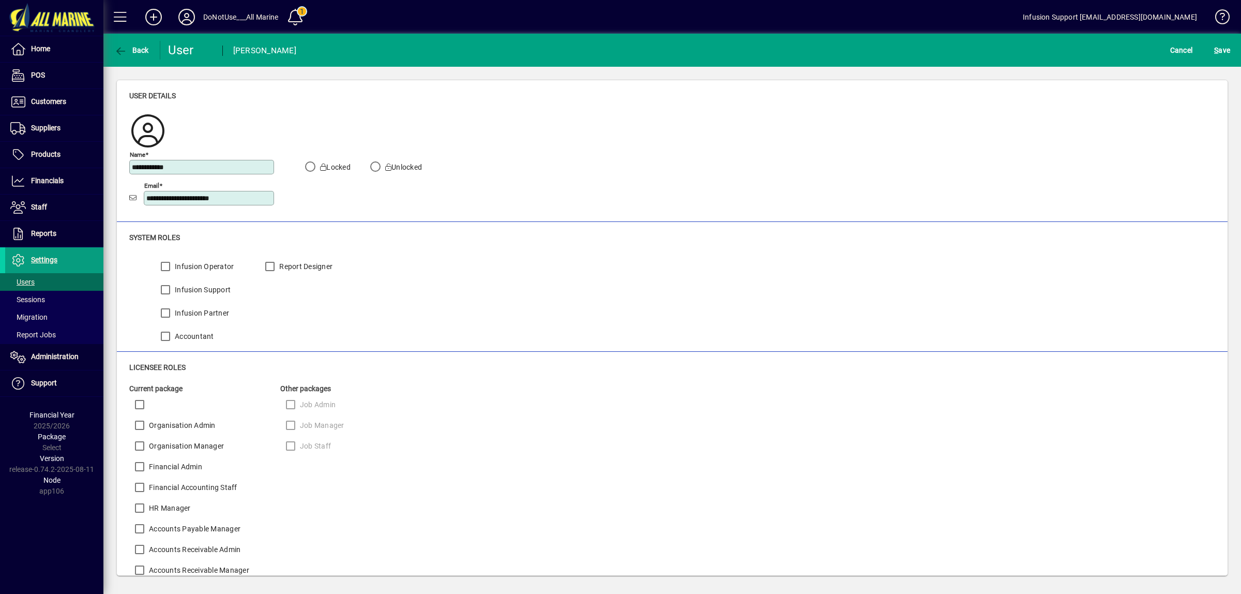
click at [347, 160] on app-field "Locked Unlocked" at bounding box center [363, 167] width 147 height 20
click at [340, 172] on label "Locked" at bounding box center [334, 167] width 33 height 10
click button "S ave" at bounding box center [1222, 50] width 21 height 19
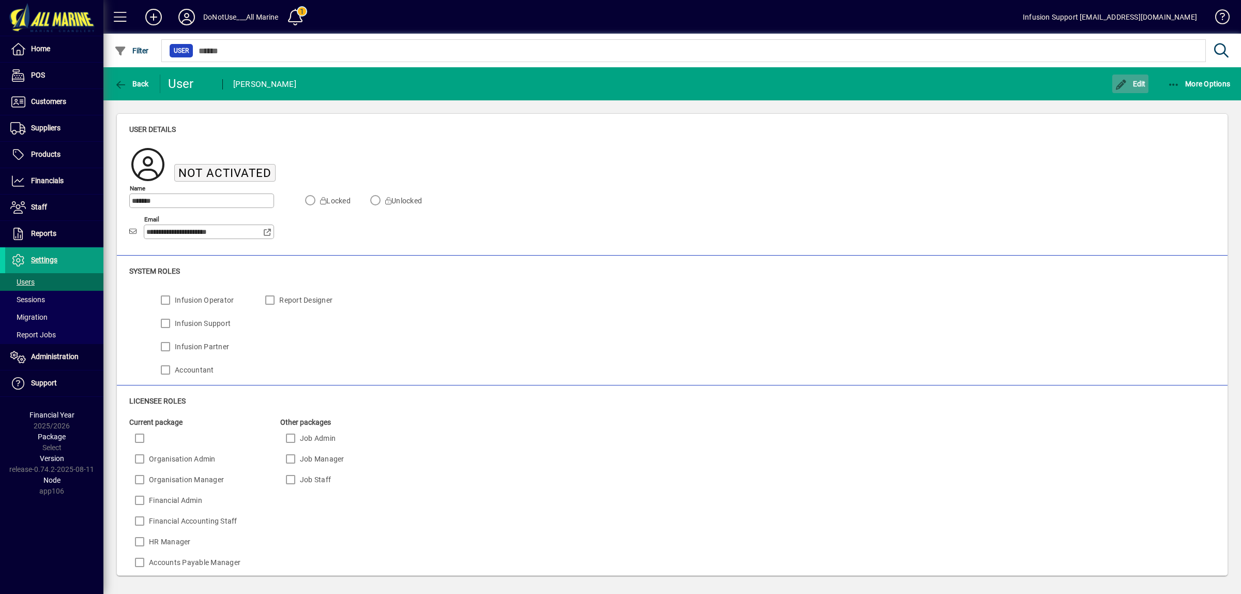
click at [993, 83] on span "Edit" at bounding box center [1130, 84] width 31 height 8
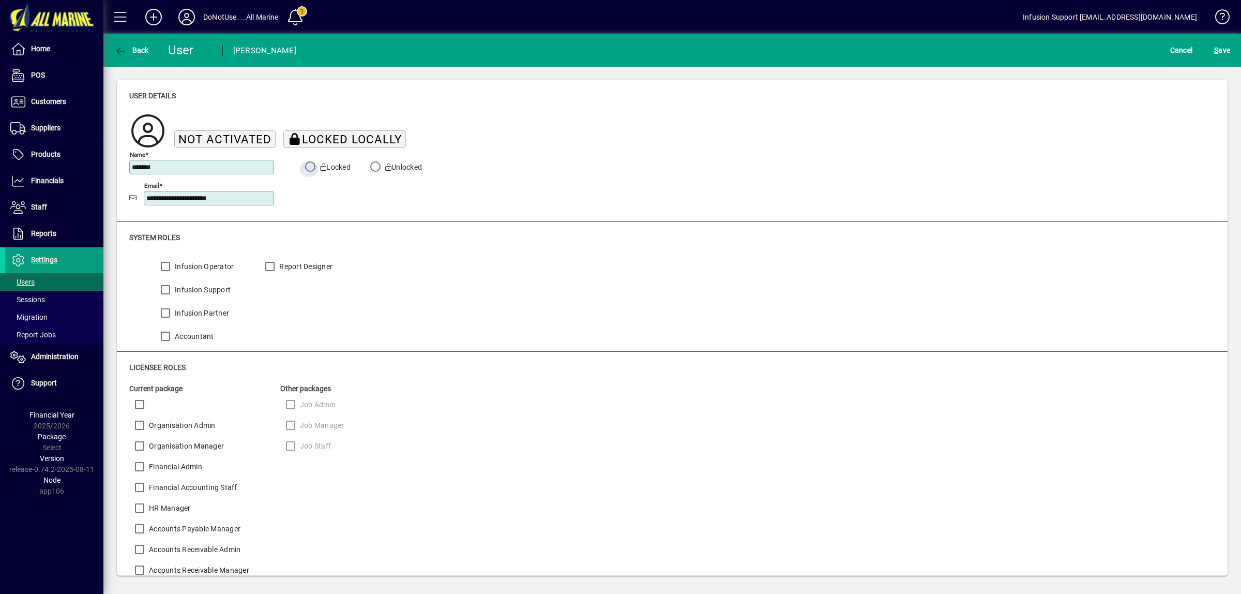
click at [993, 41] on button "S ave" at bounding box center [1222, 50] width 21 height 19
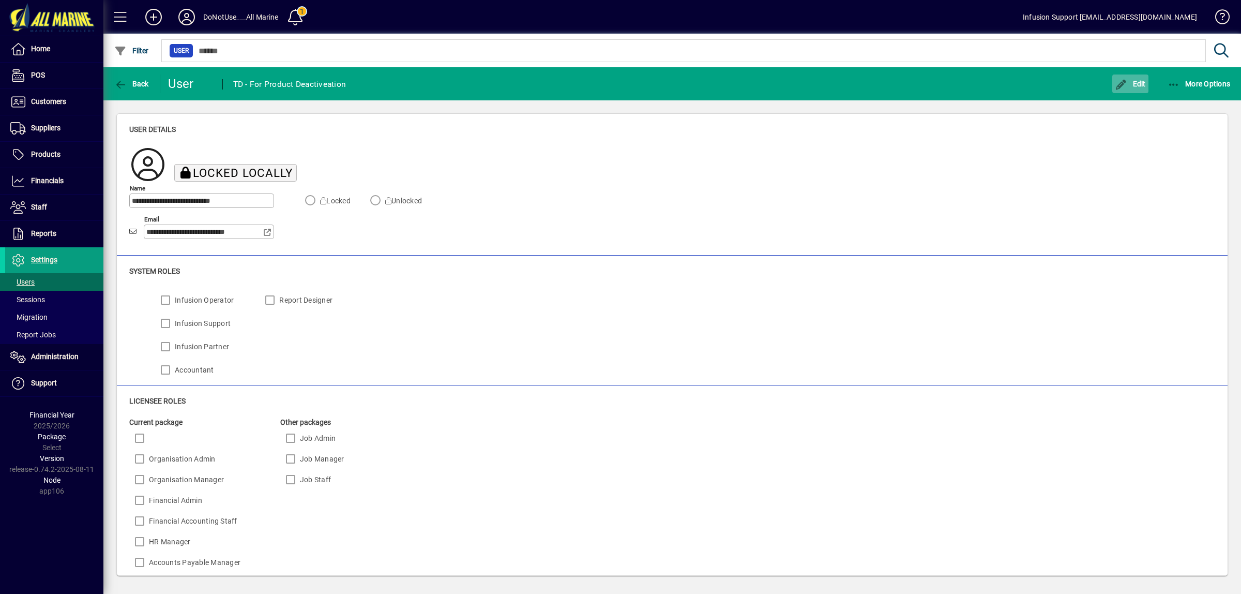
click at [993, 84] on span "Edit" at bounding box center [1130, 84] width 31 height 8
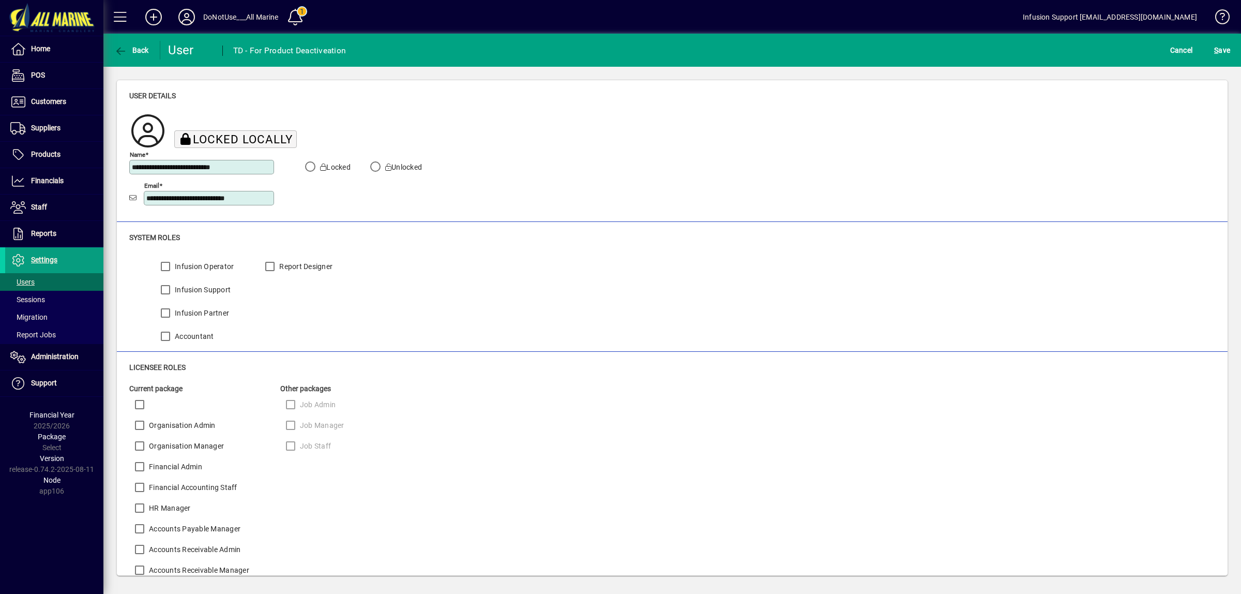
click at [993, 41] on button "S ave" at bounding box center [1222, 50] width 21 height 19
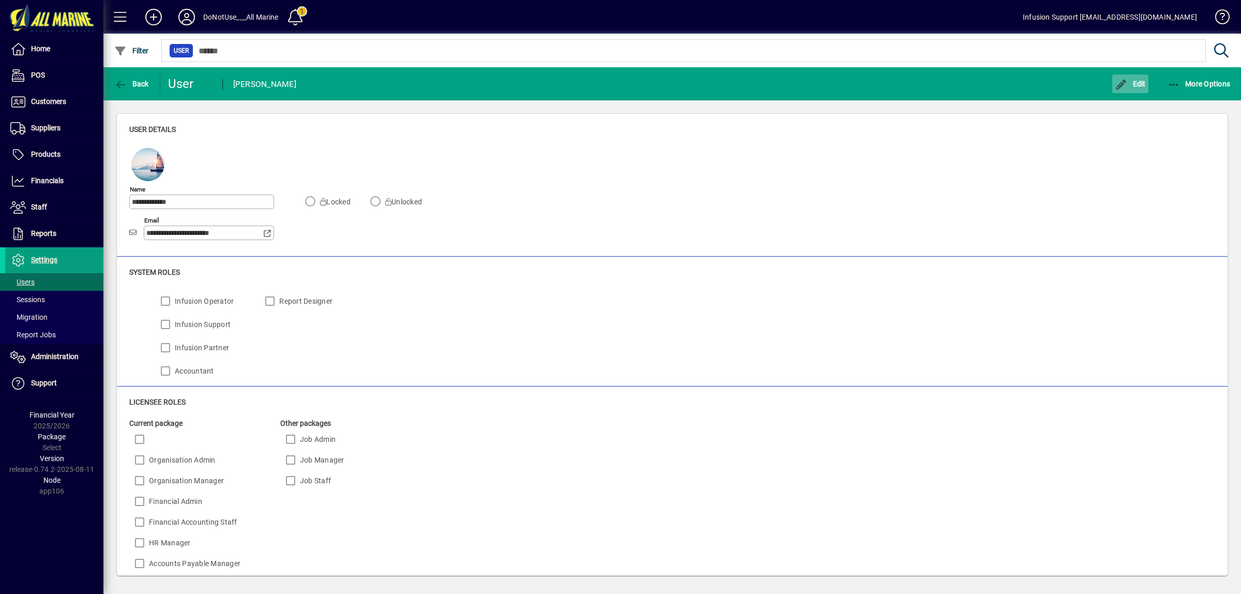
click at [993, 84] on span "Edit" at bounding box center [1130, 84] width 31 height 8
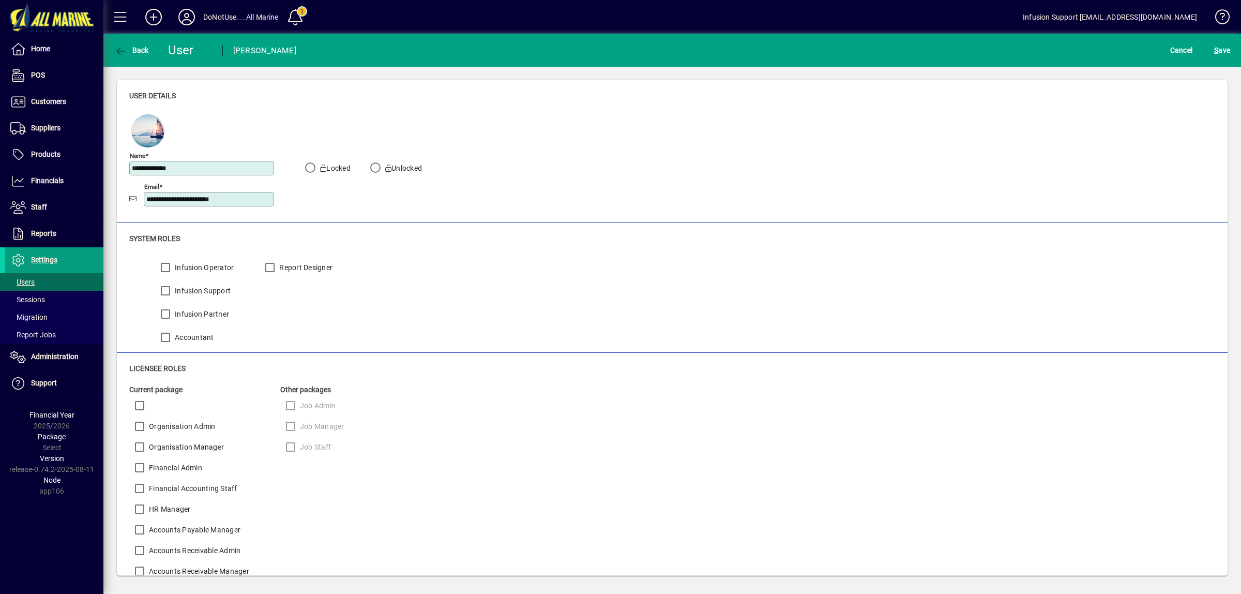
click at [347, 164] on label "Locked" at bounding box center [334, 168] width 33 height 10
click at [993, 41] on button "S ave" at bounding box center [1222, 50] width 21 height 19
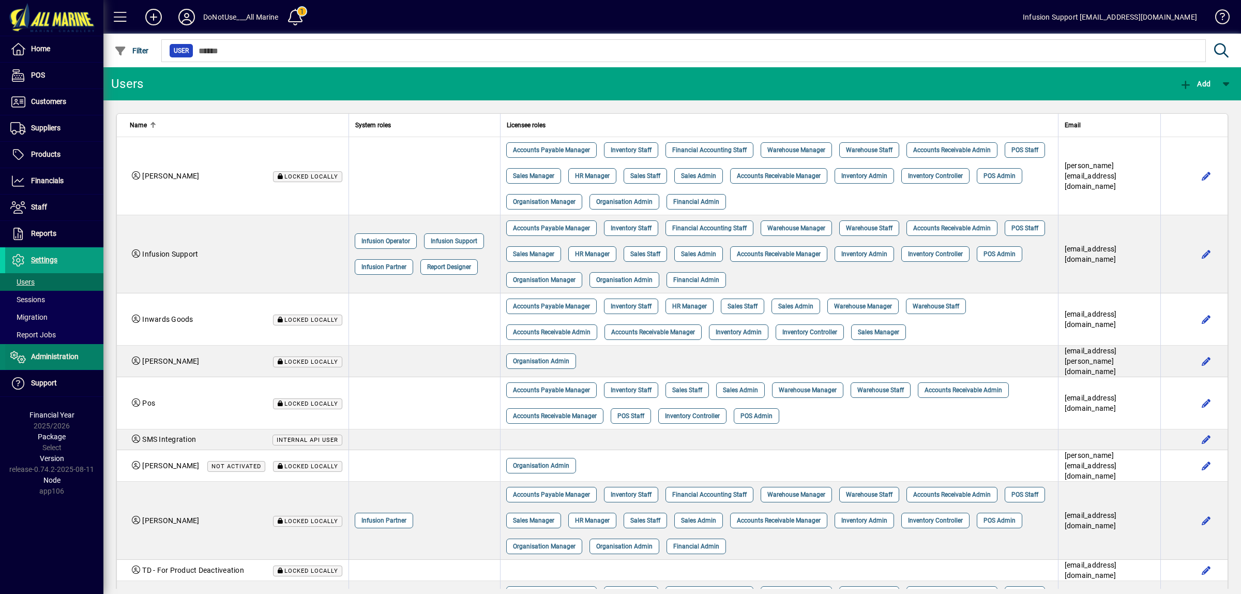
click at [42, 354] on span "Administration" at bounding box center [55, 356] width 48 height 8
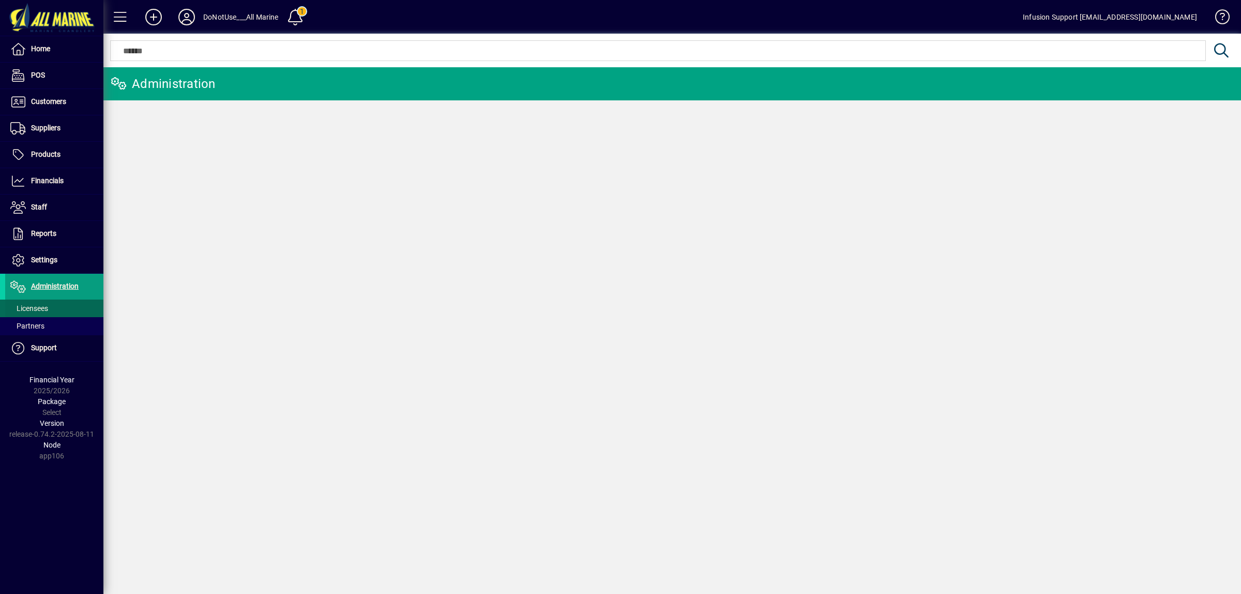
click at [38, 309] on span "Licensees" at bounding box center [29, 308] width 38 height 8
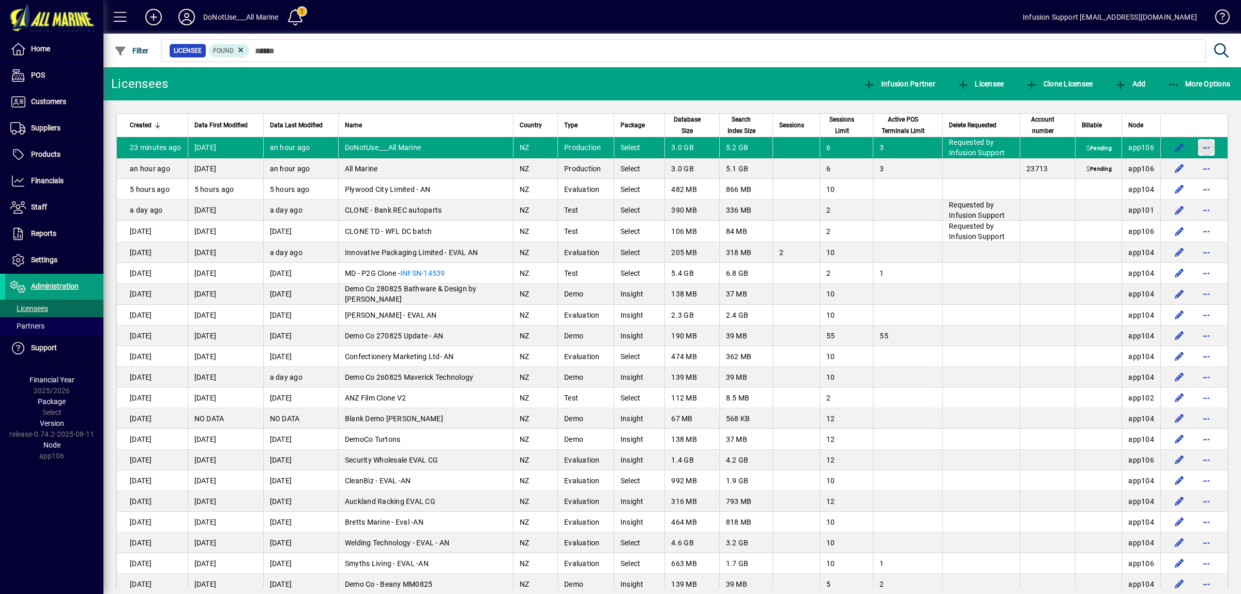
click at [1195, 147] on span "button" at bounding box center [1206, 147] width 25 height 25
click at [1115, 168] on span "Approve deletion of licensee" at bounding box center [1142, 169] width 110 height 12
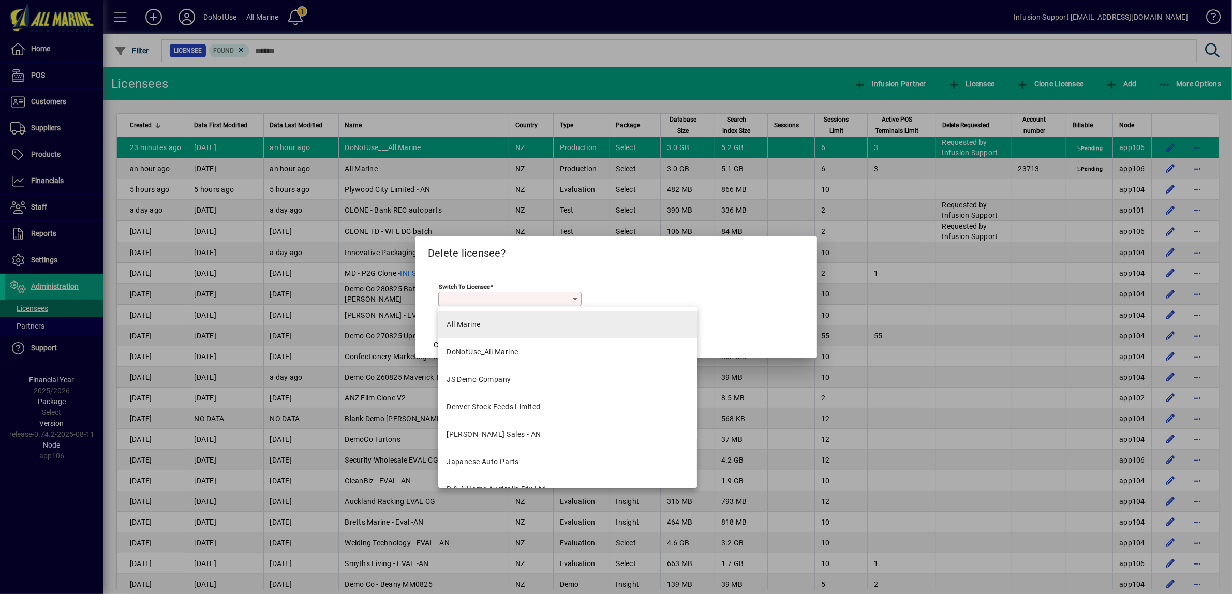
click at [475, 324] on div "All Marine" at bounding box center [463, 324] width 34 height 11
type input "**********"
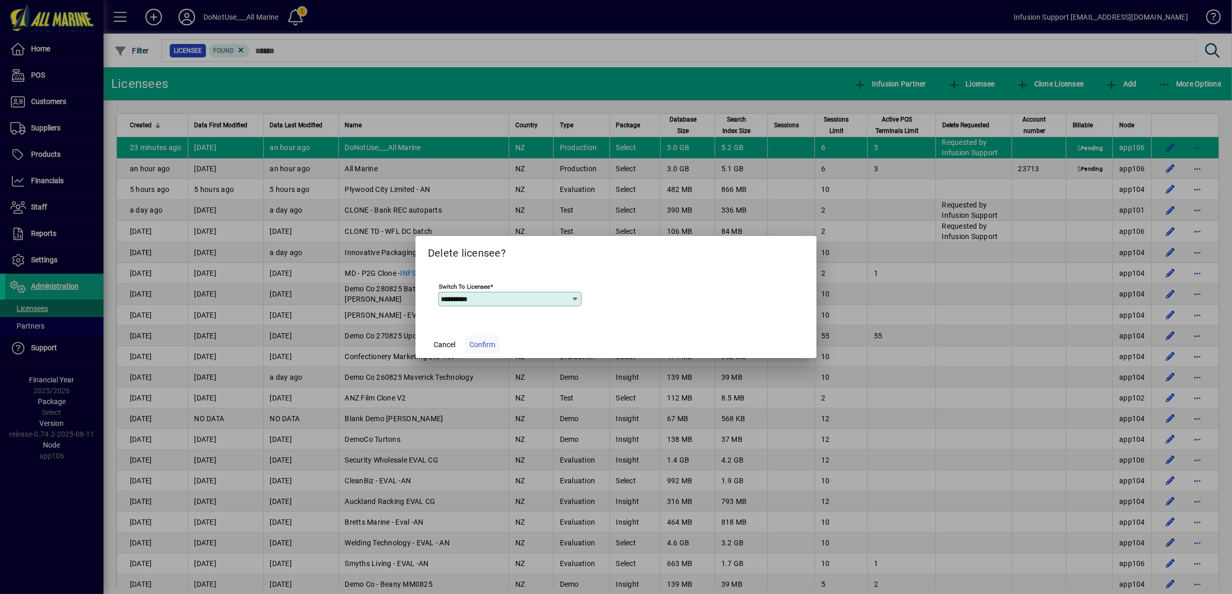
click at [481, 345] on span "Confirm" at bounding box center [482, 344] width 26 height 11
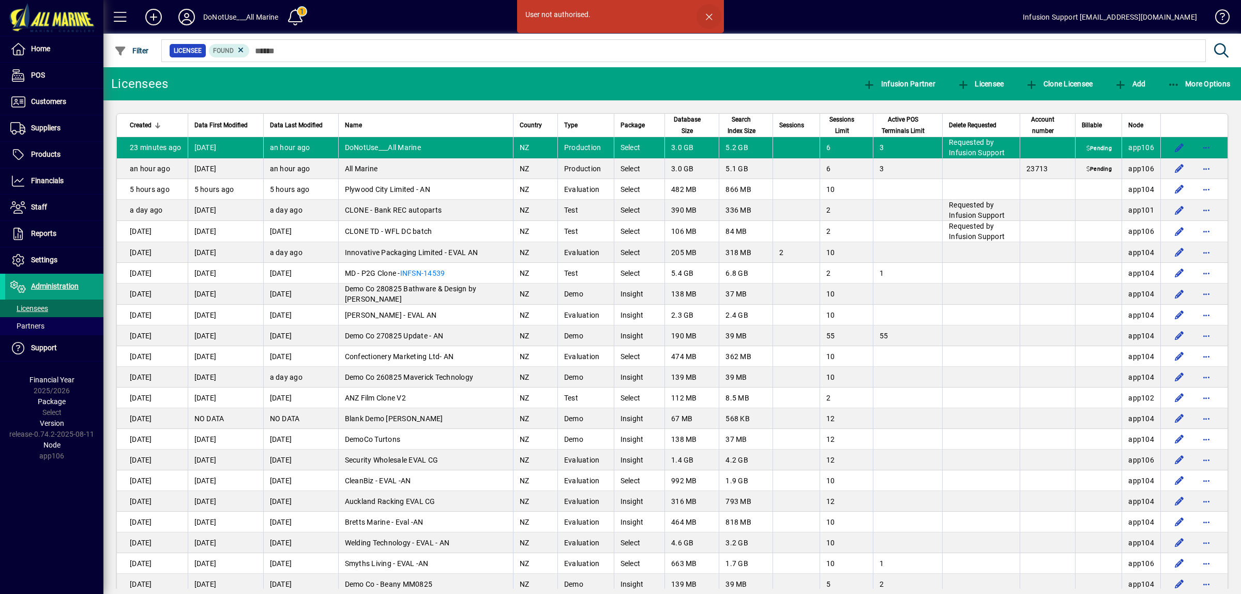
click at [712, 18] on span "button" at bounding box center [709, 16] width 25 height 25
click at [186, 16] on icon at bounding box center [186, 17] width 21 height 17
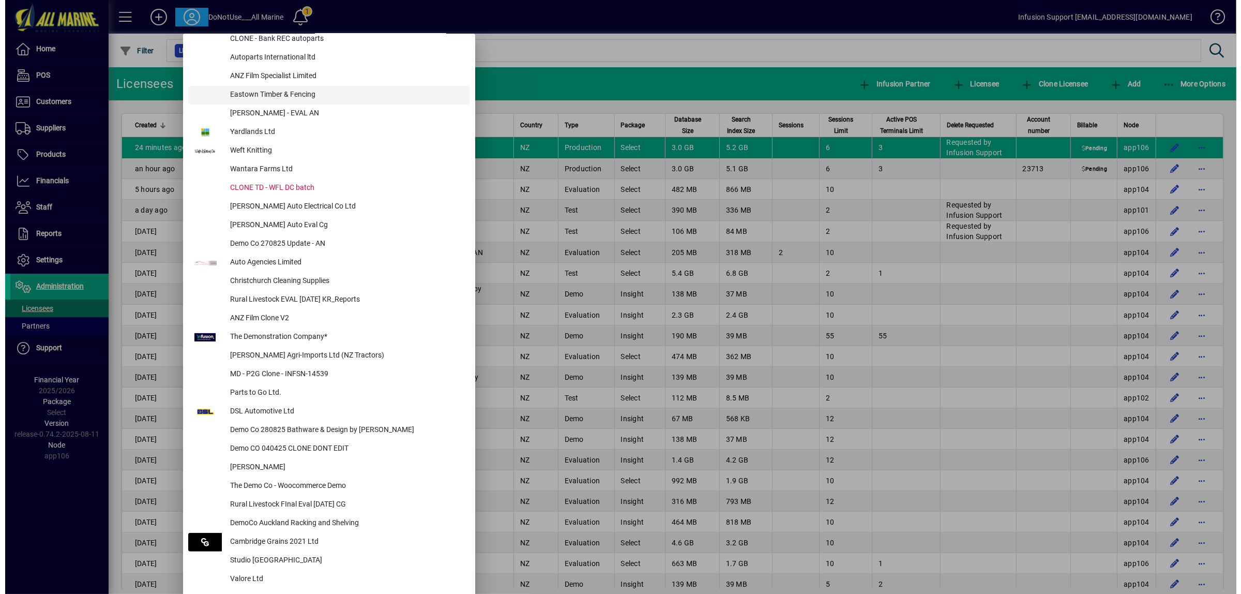
scroll to position [65, 0]
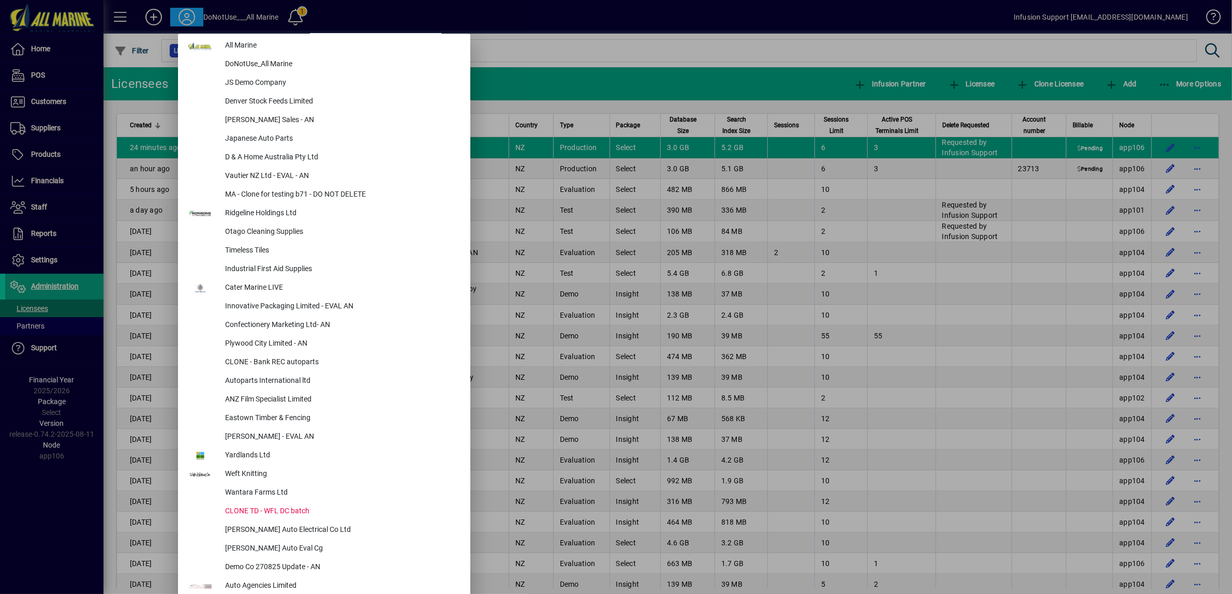
click at [48, 507] on div at bounding box center [616, 297] width 1232 height 594
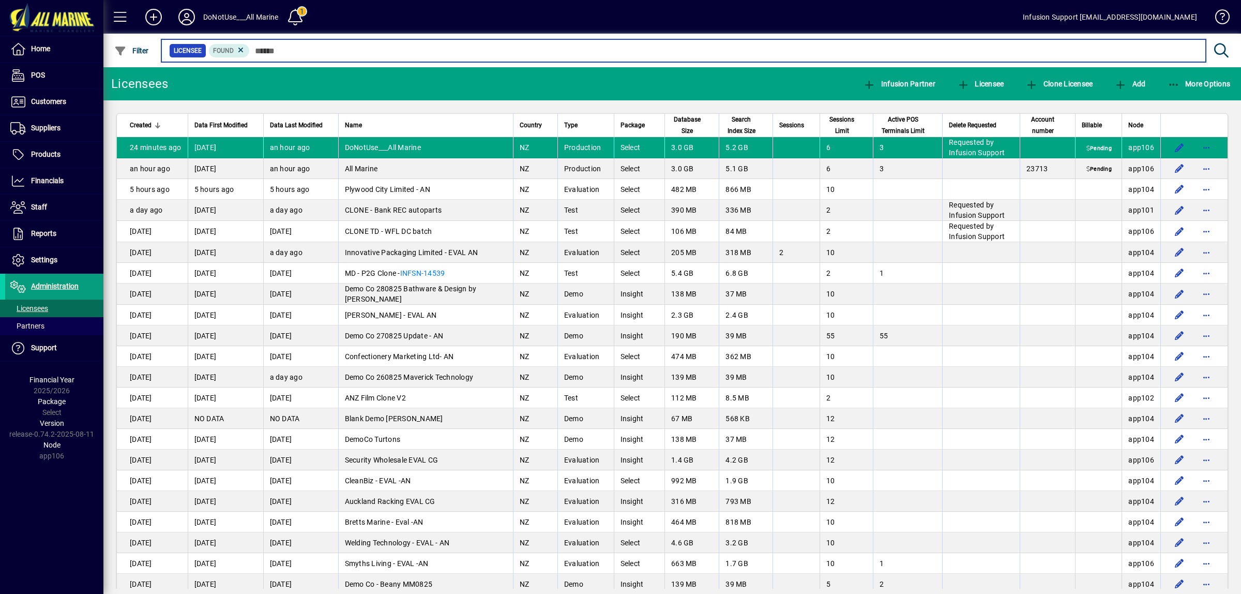
click at [332, 48] on input "text" at bounding box center [724, 50] width 948 height 14
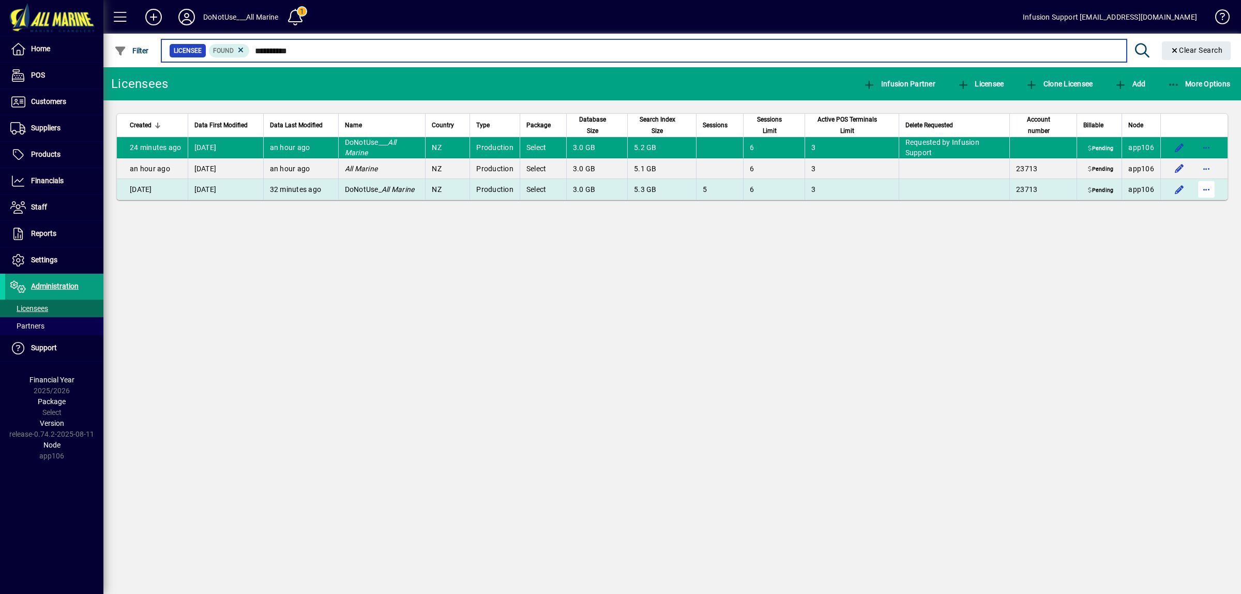
type input "**********"
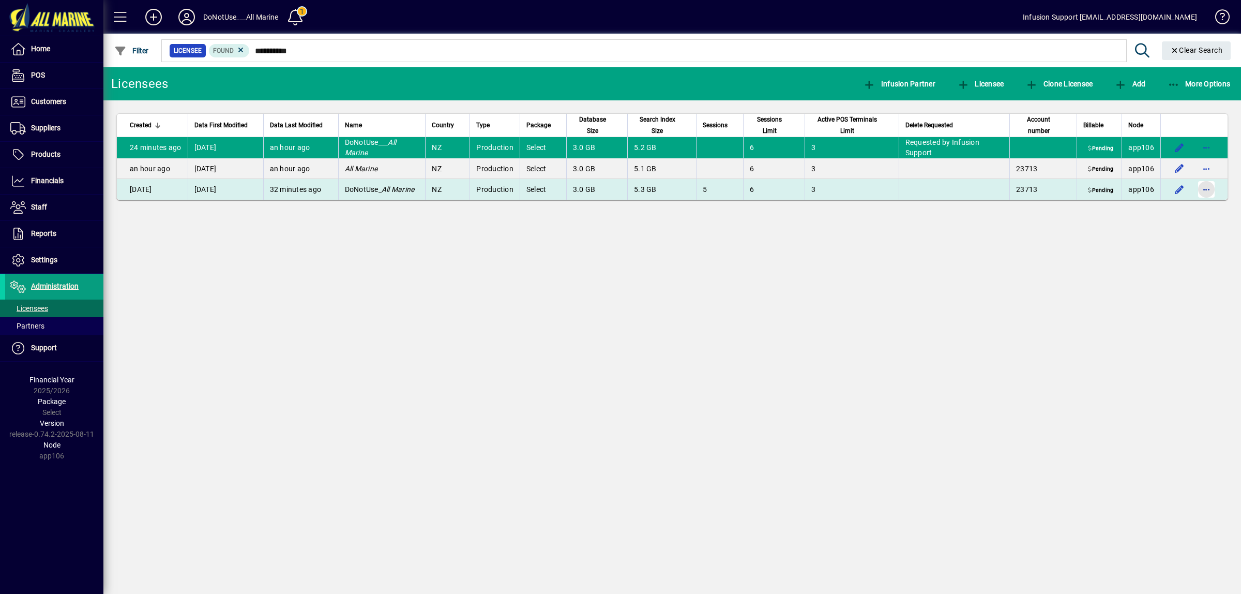
click at [1207, 187] on span "button" at bounding box center [1206, 189] width 25 height 25
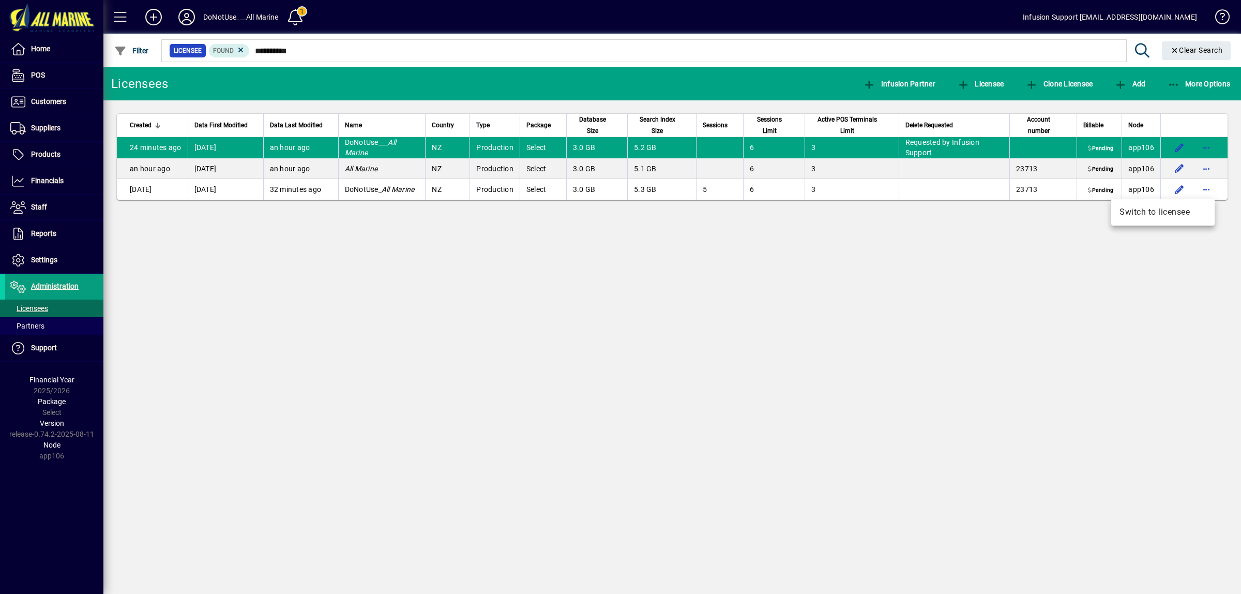
click at [994, 357] on div at bounding box center [620, 297] width 1241 height 594
click at [396, 317] on div "Licensees Infusion Partner Licensee Clone Licensee Add More Options Created Dat…" at bounding box center [672, 330] width 1138 height 527
click at [60, 257] on span at bounding box center [54, 260] width 98 height 25
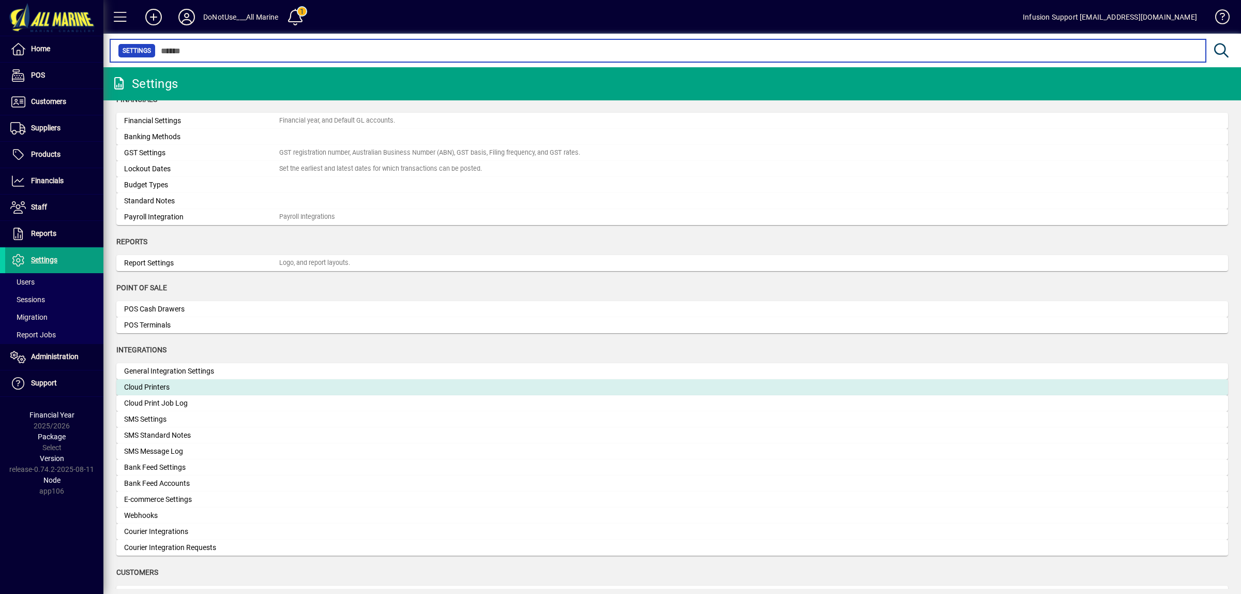
scroll to position [194, 0]
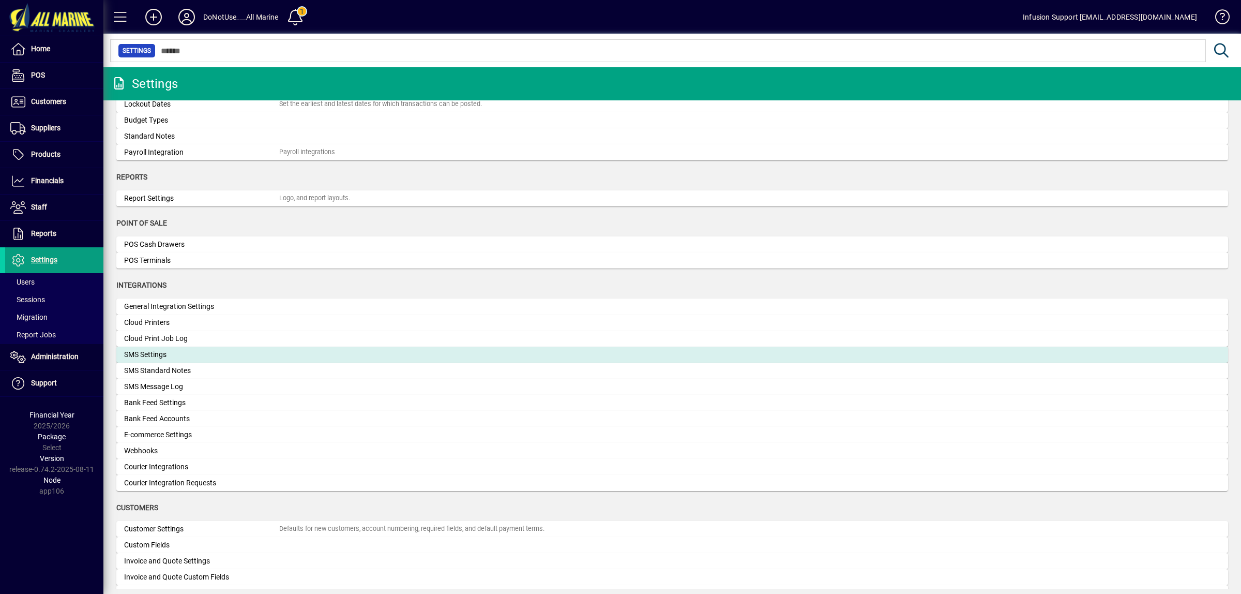
click at [187, 351] on div "SMS Settings" at bounding box center [201, 354] width 155 height 11
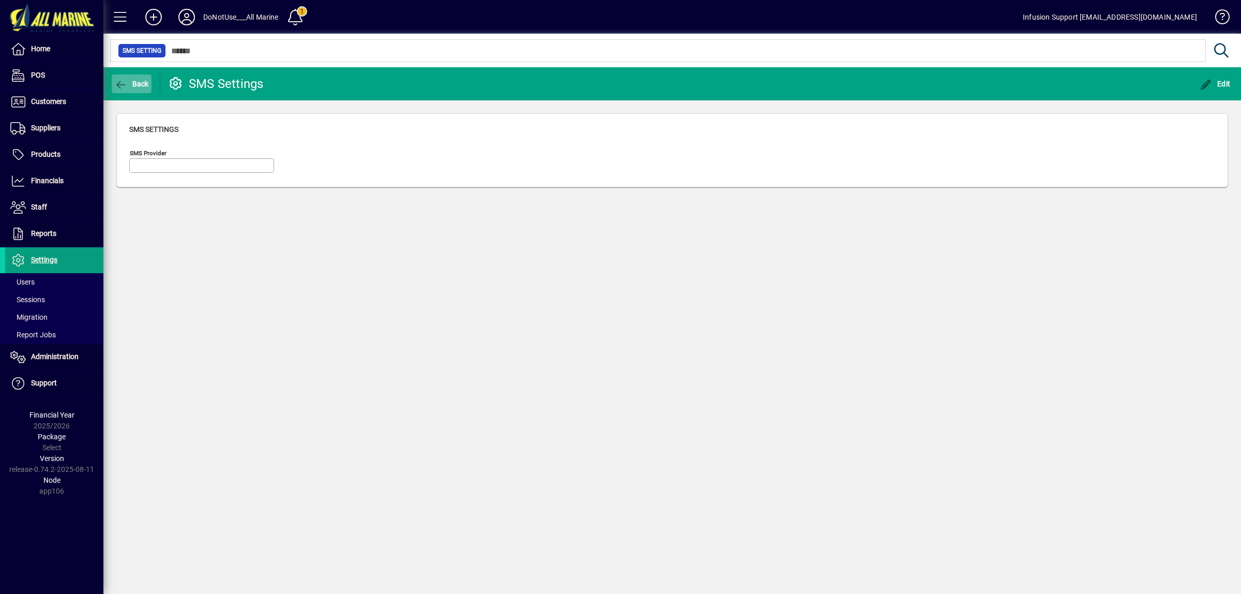
click at [123, 78] on span "button" at bounding box center [132, 83] width 40 height 25
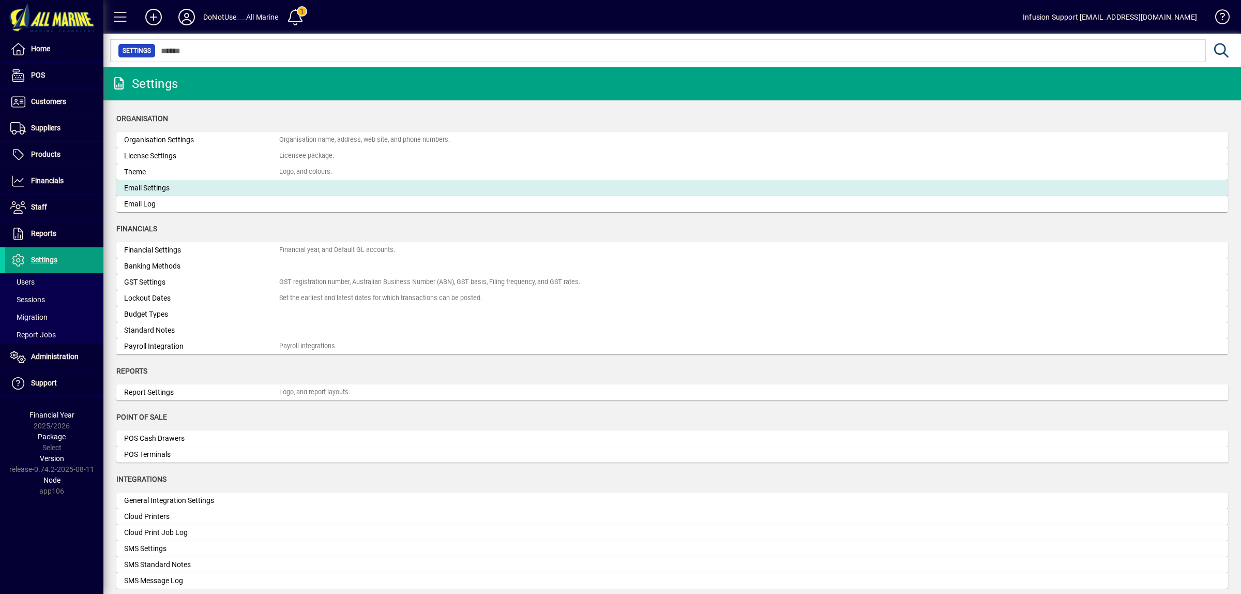
click at [164, 186] on div "Email Settings" at bounding box center [201, 188] width 155 height 11
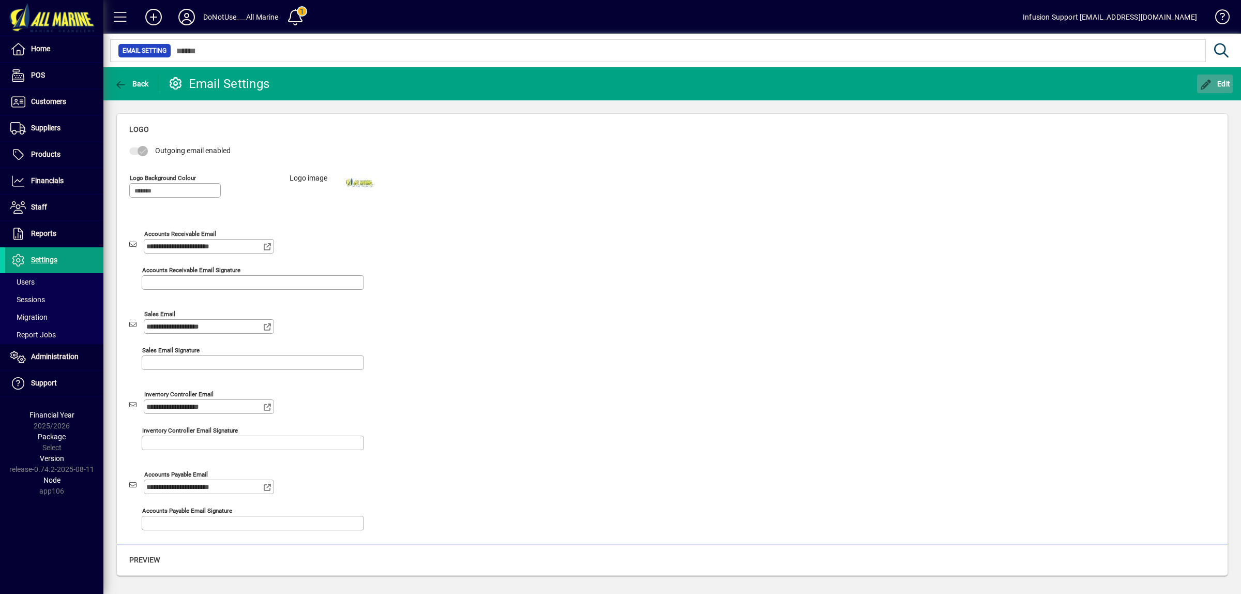
click at [1214, 84] on span "Edit" at bounding box center [1215, 84] width 31 height 8
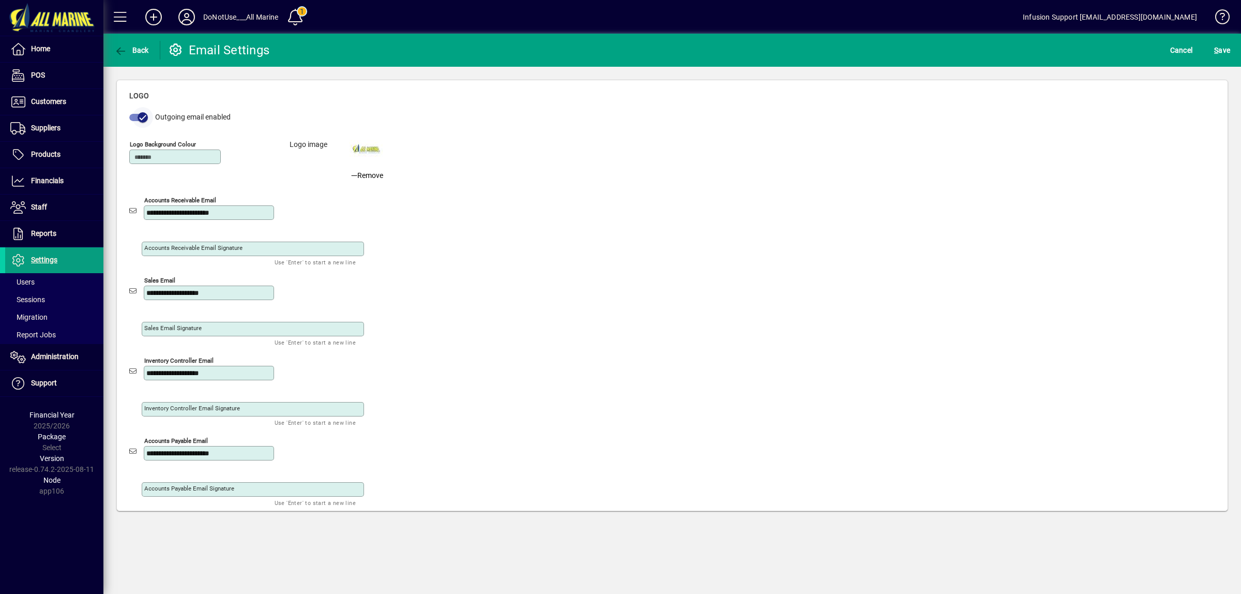
click at [136, 117] on span "button" at bounding box center [142, 117] width 21 height 21
click at [1224, 51] on span "S ave" at bounding box center [1223, 50] width 16 height 17
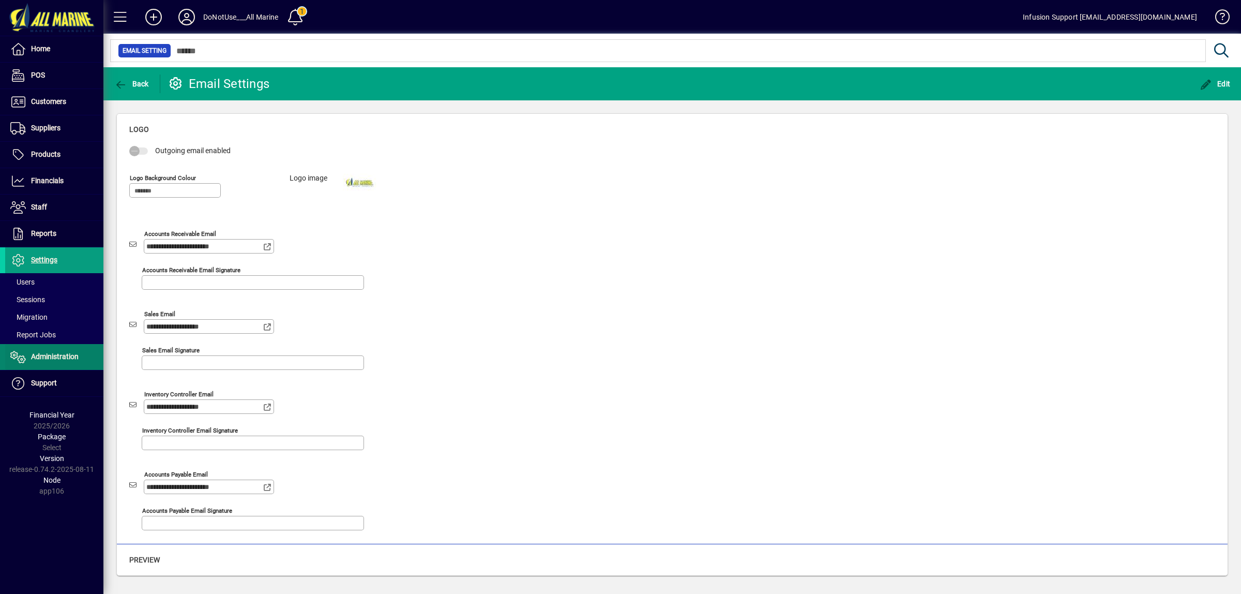
click at [32, 349] on span at bounding box center [54, 357] width 98 height 25
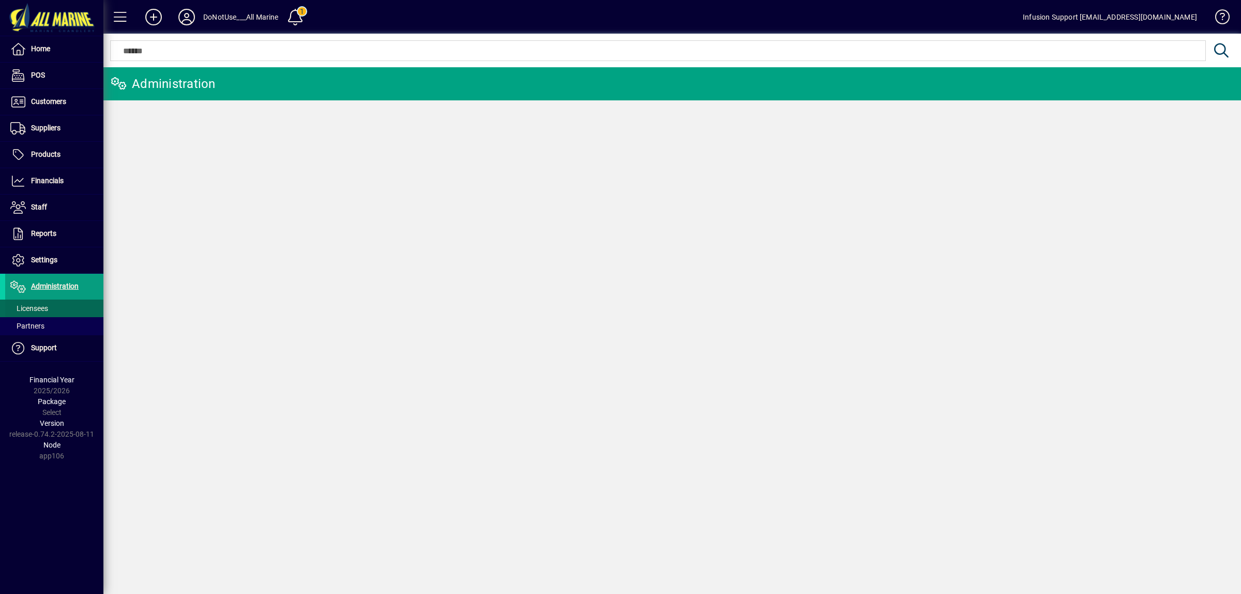
click at [29, 304] on span "Licensees" at bounding box center [26, 308] width 43 height 11
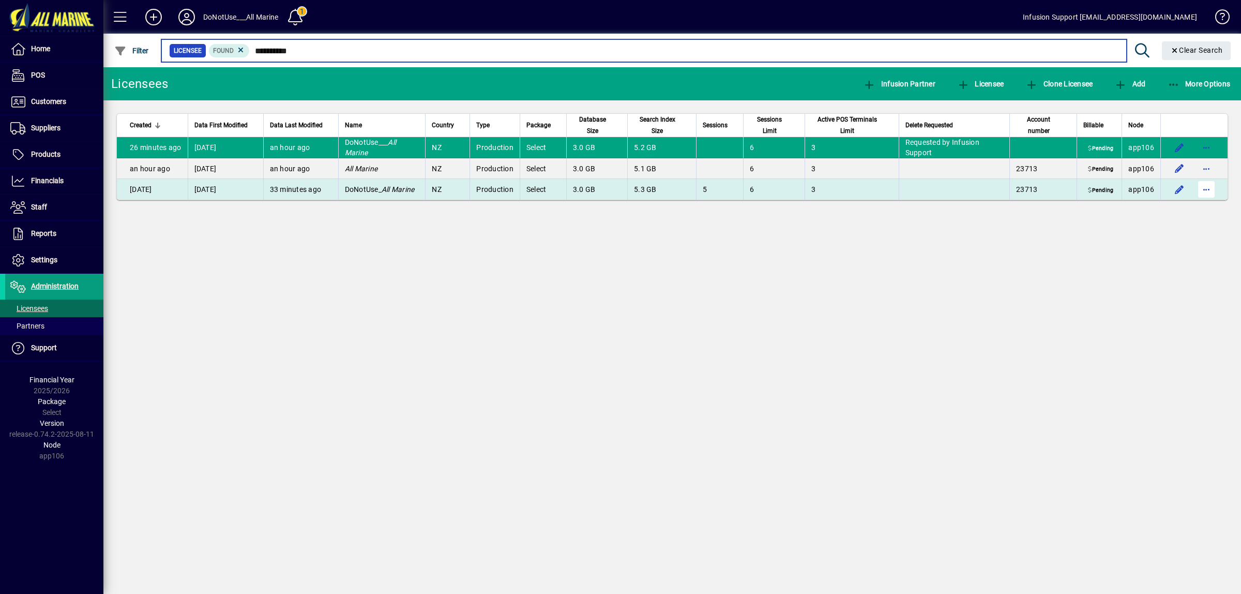
type input "**********"
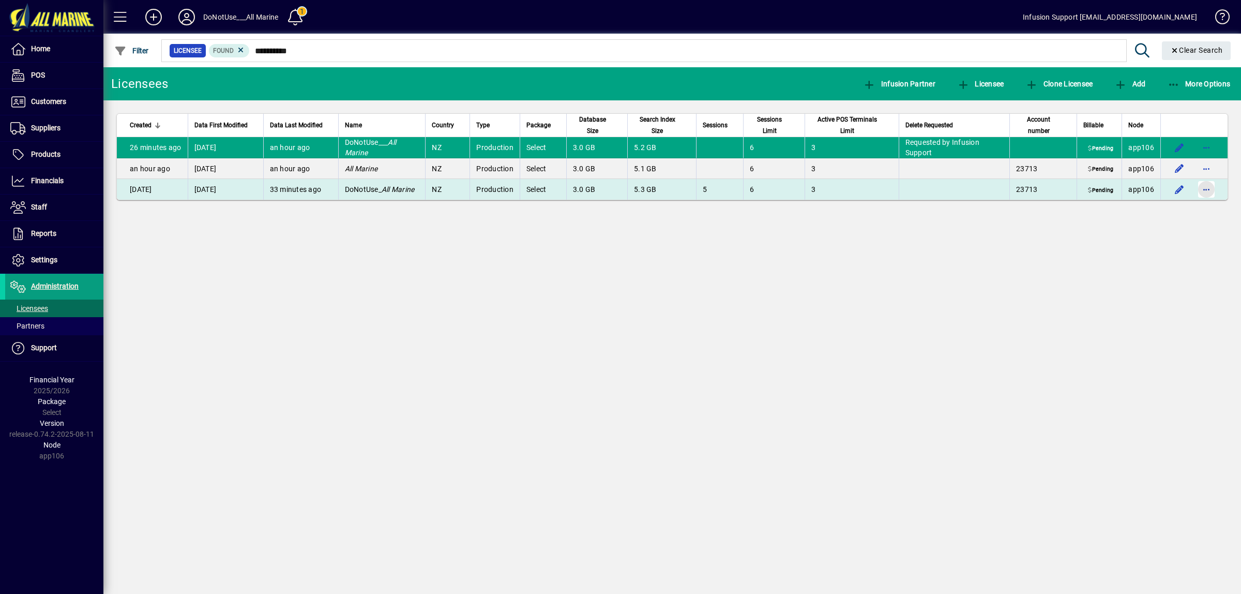
click at [1196, 189] on span "button" at bounding box center [1206, 189] width 25 height 25
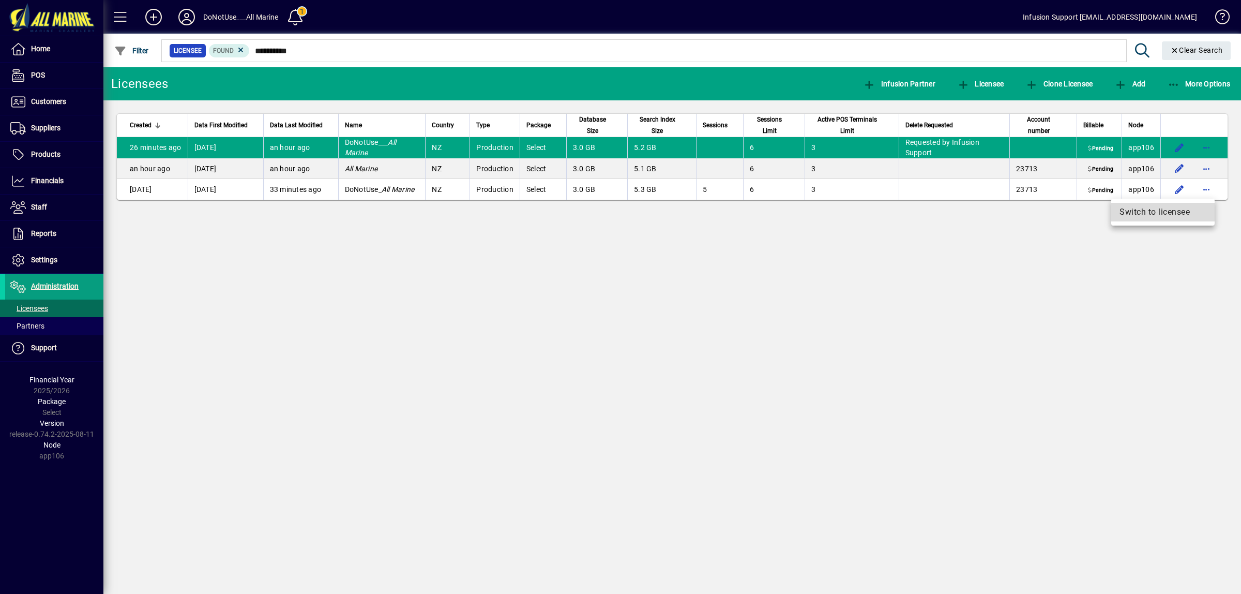
click at [1165, 211] on span "Switch to licensee" at bounding box center [1163, 212] width 87 height 12
